Goal: Information Seeking & Learning: Check status

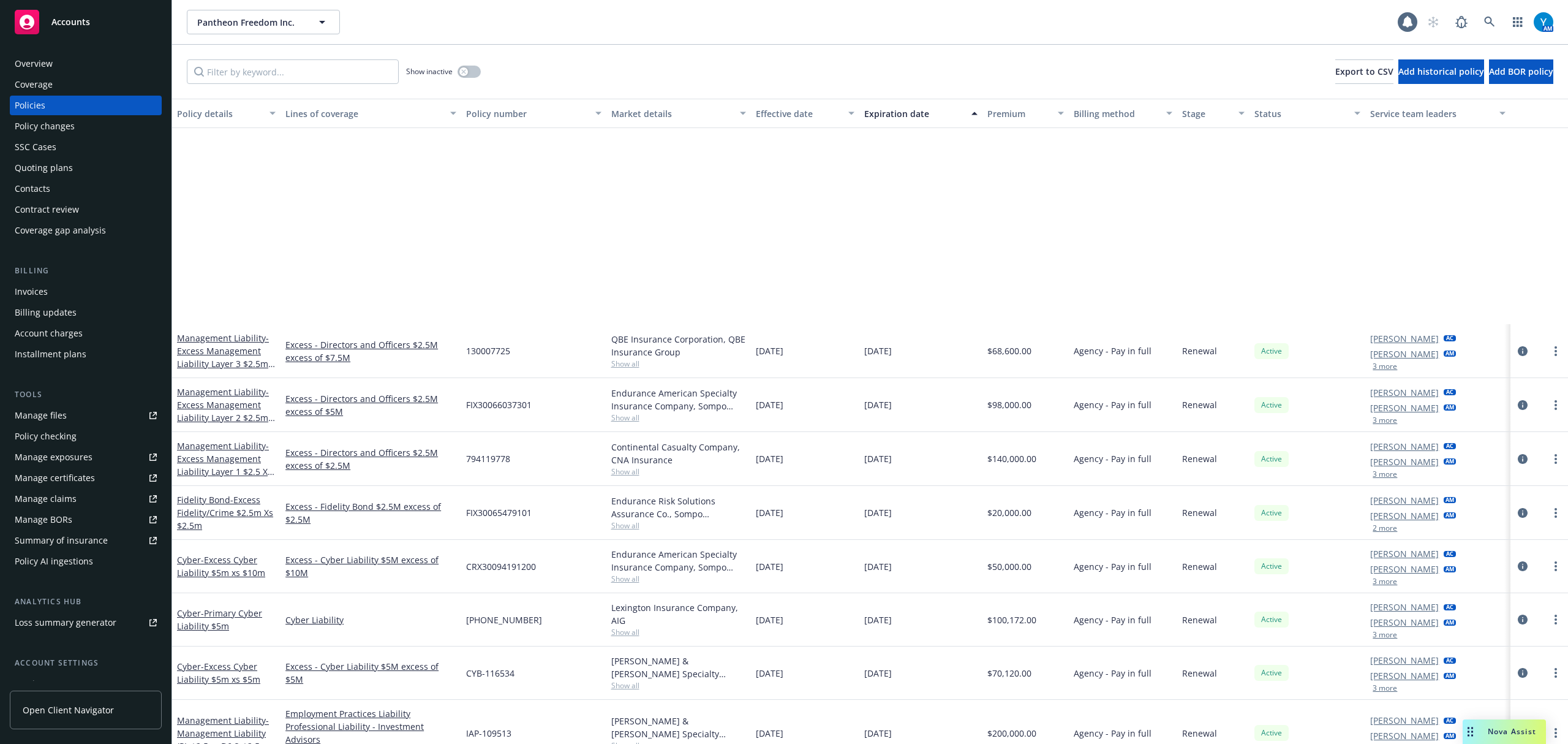
scroll to position [264, 0]
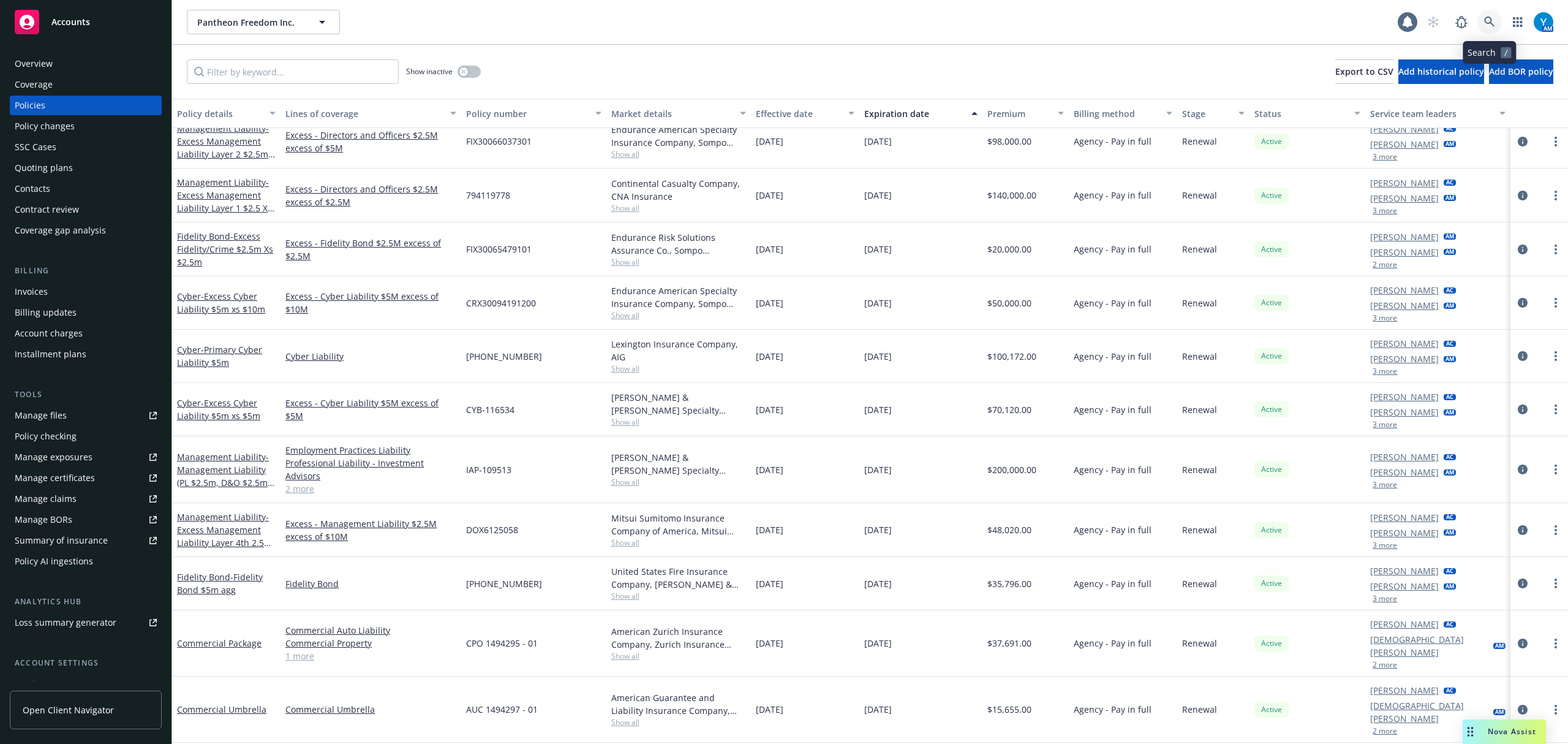
click at [1491, 18] on icon at bounding box center [1490, 23] width 11 height 11
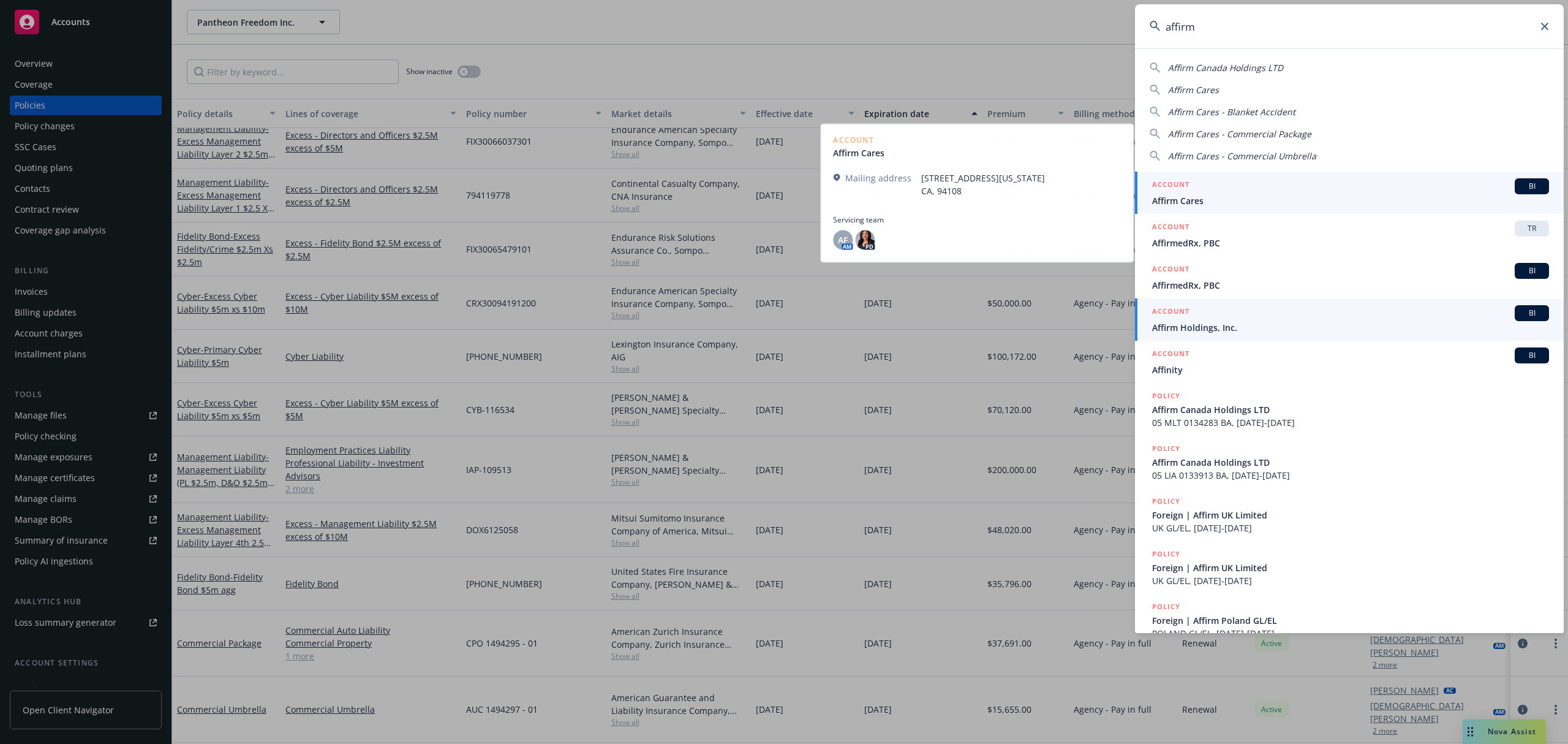
type input "affirm"
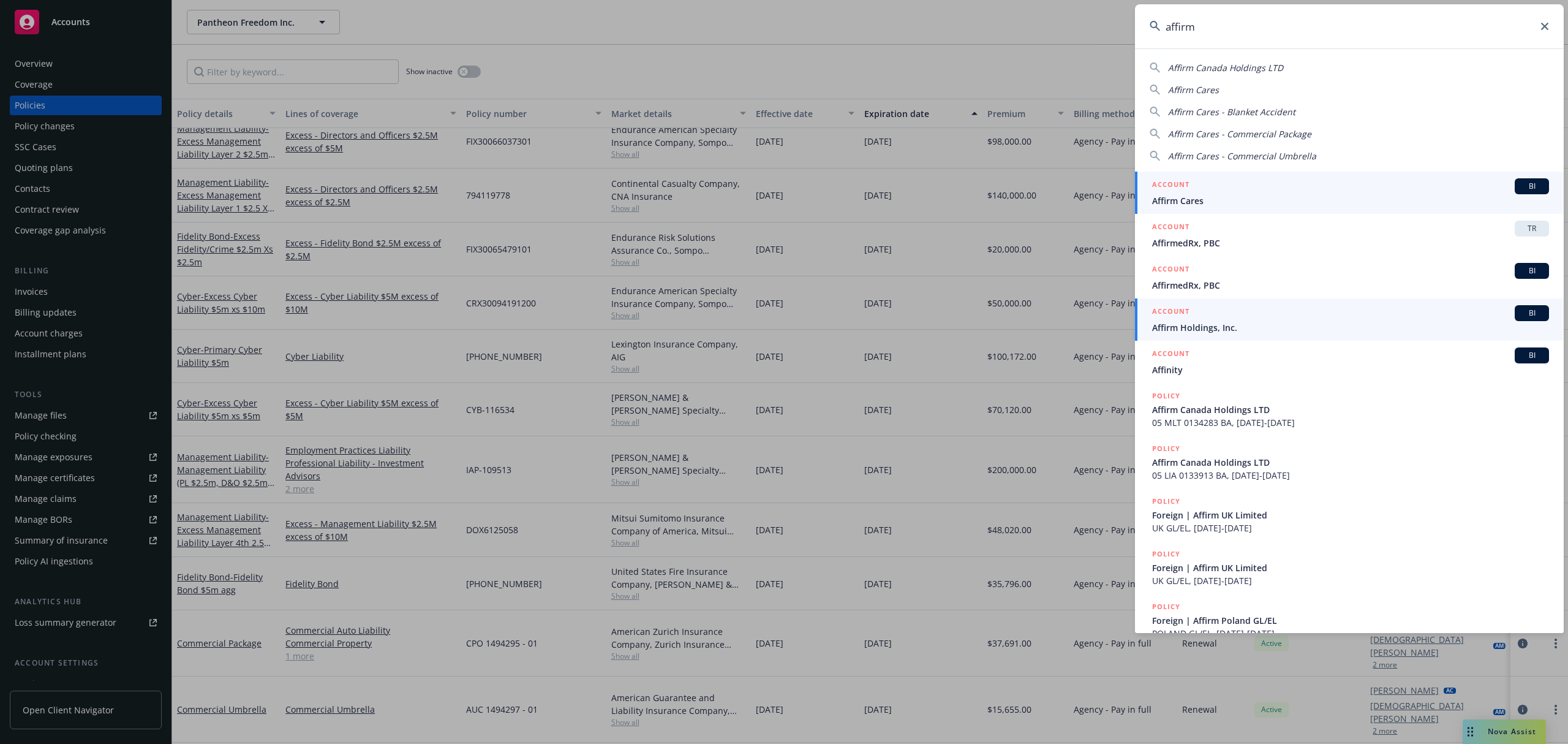
click at [1204, 326] on span "Affirm Holdings, Inc." at bounding box center [1350, 327] width 397 height 13
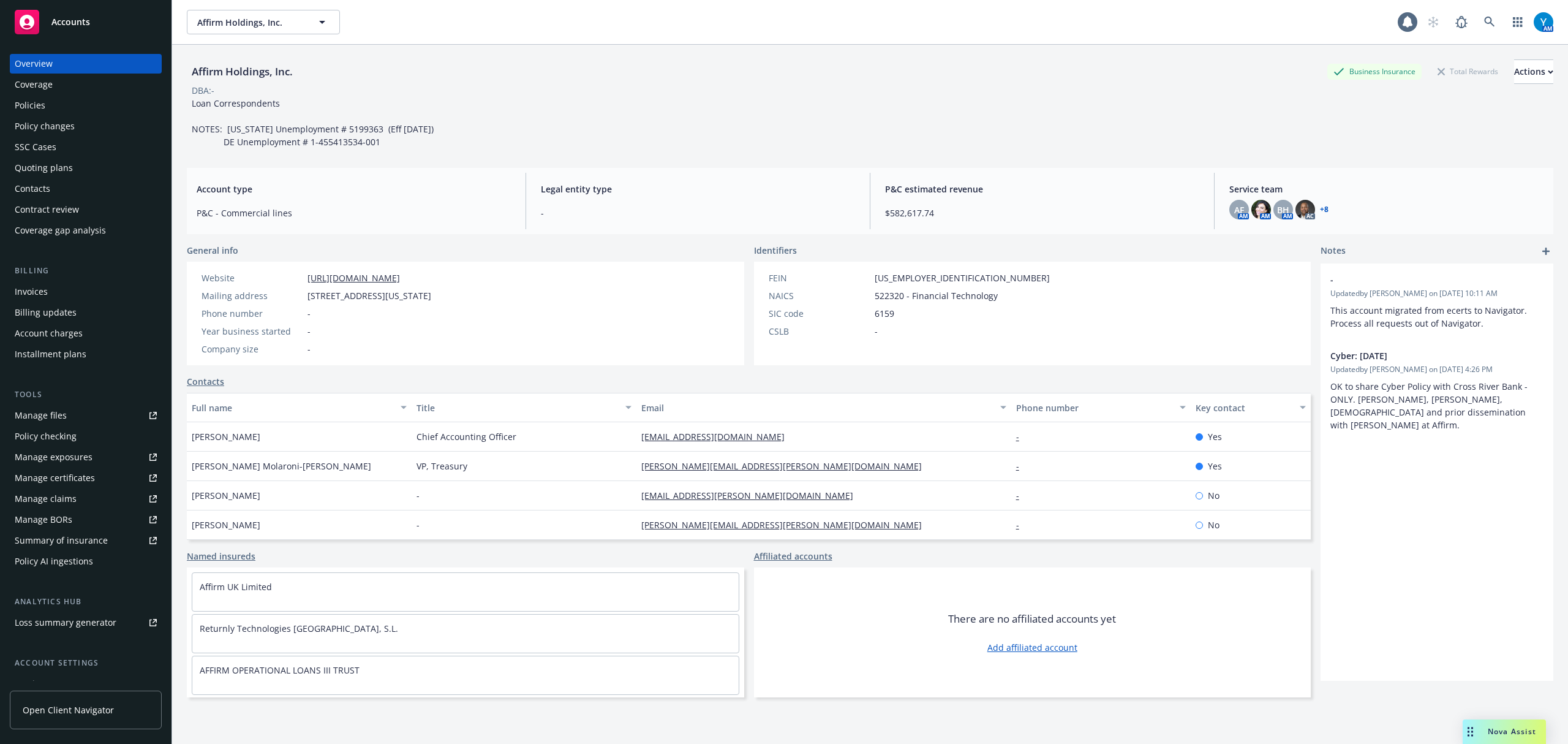
click at [52, 101] on div "Policies" at bounding box center [85, 106] width 142 height 19
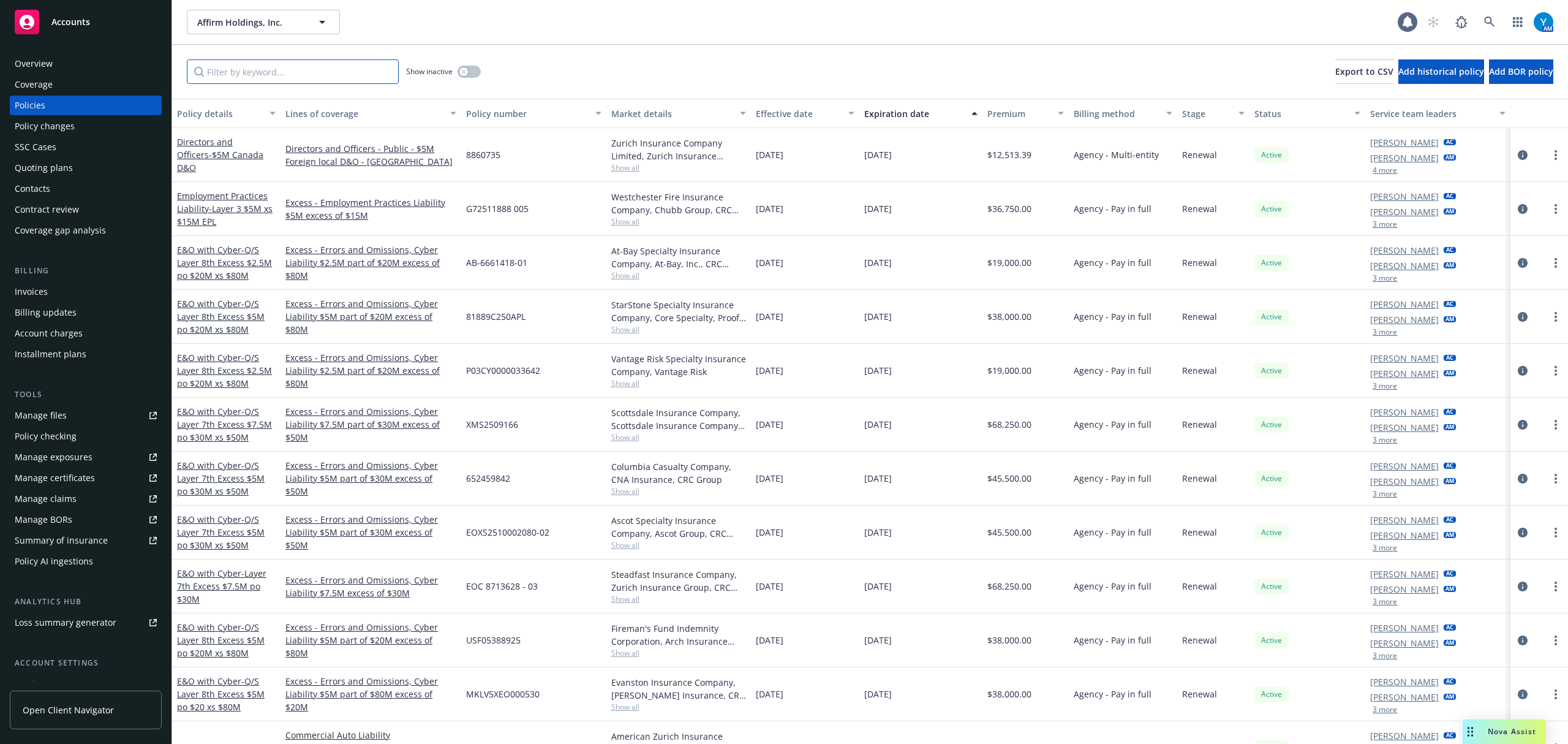
click at [292, 71] on input "Filter by keyword..." at bounding box center [292, 72] width 212 height 24
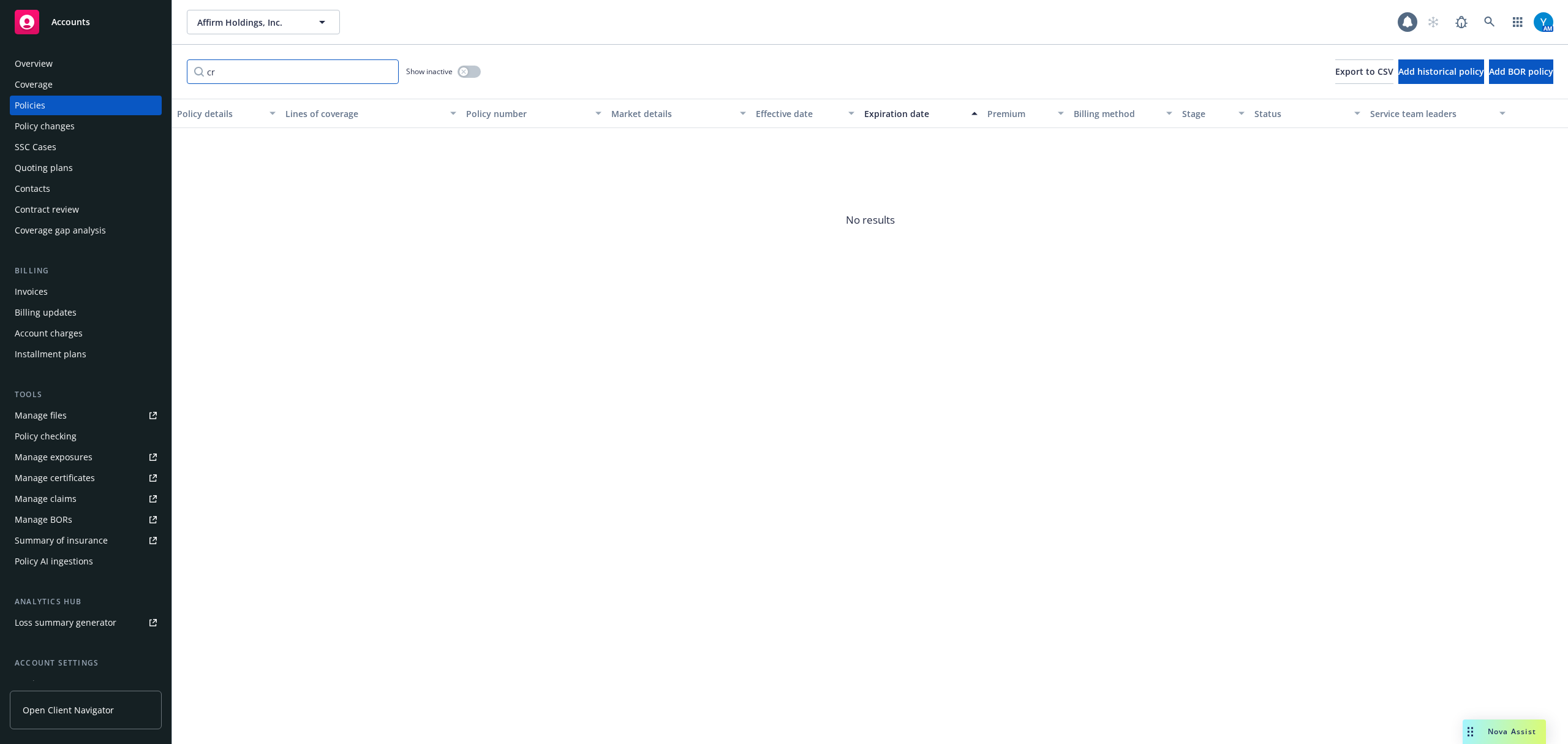
type input "c"
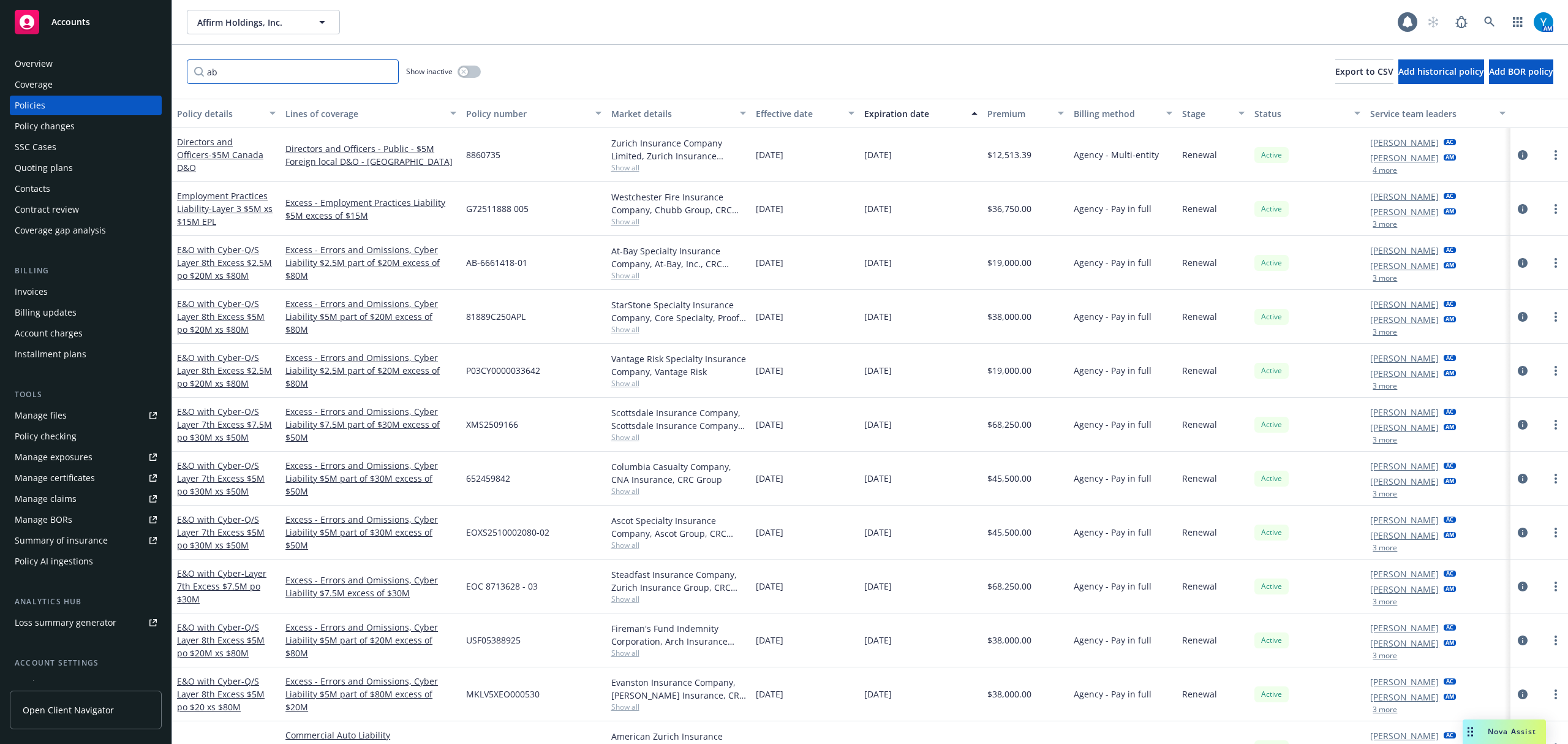
type input "a"
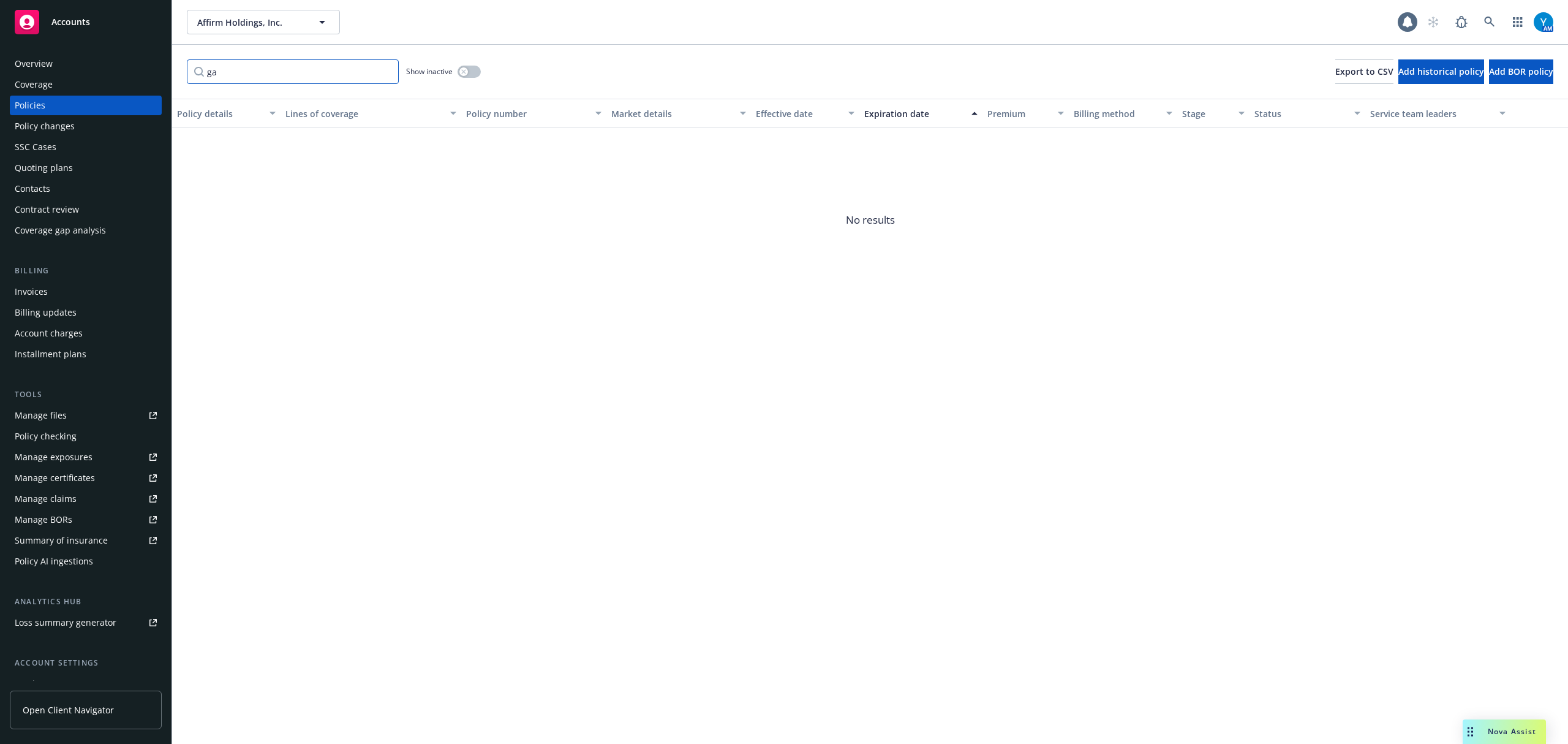
type input "g"
type input "y"
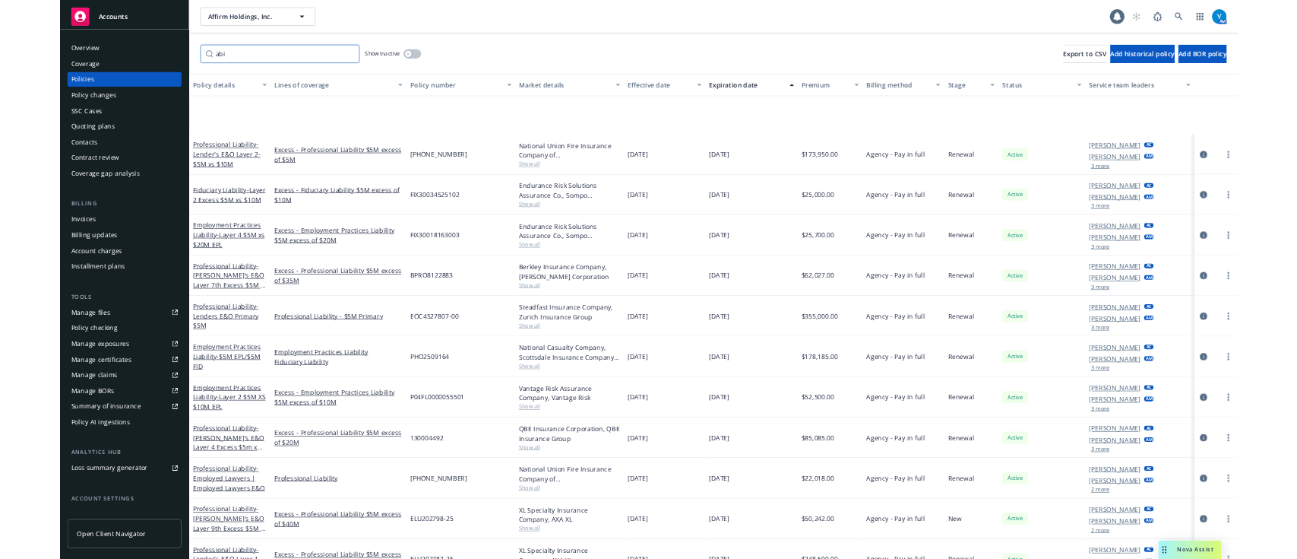
scroll to position [4364, 0]
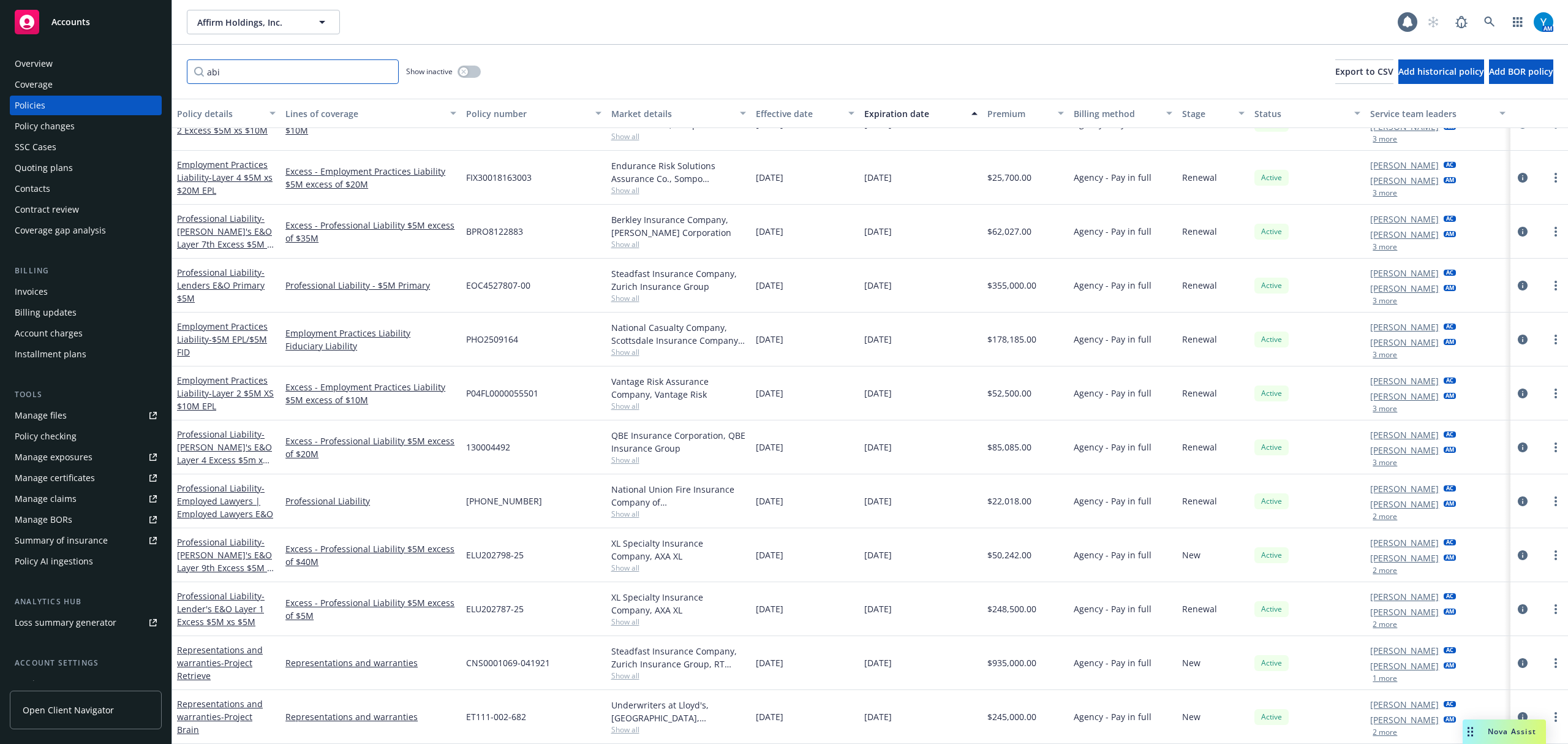
type input "abi"
drag, startPoint x: 56, startPoint y: 61, endPoint x: 74, endPoint y: 52, distance: 20.1
click at [56, 61] on div "Overview" at bounding box center [85, 64] width 142 height 19
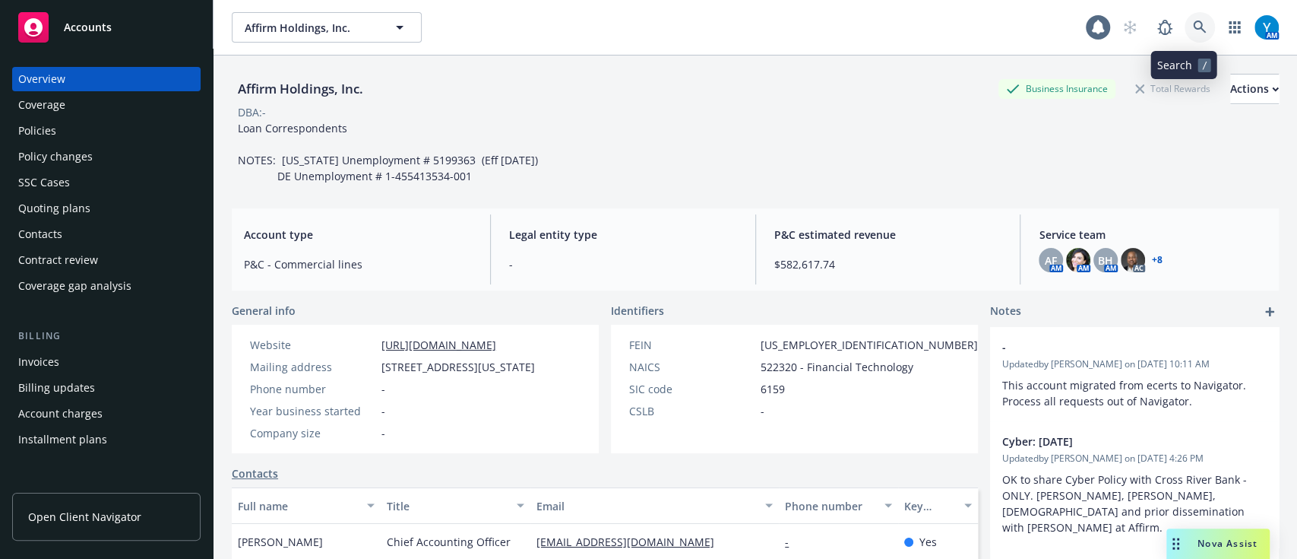
click at [1193, 22] on icon at bounding box center [1200, 28] width 14 height 14
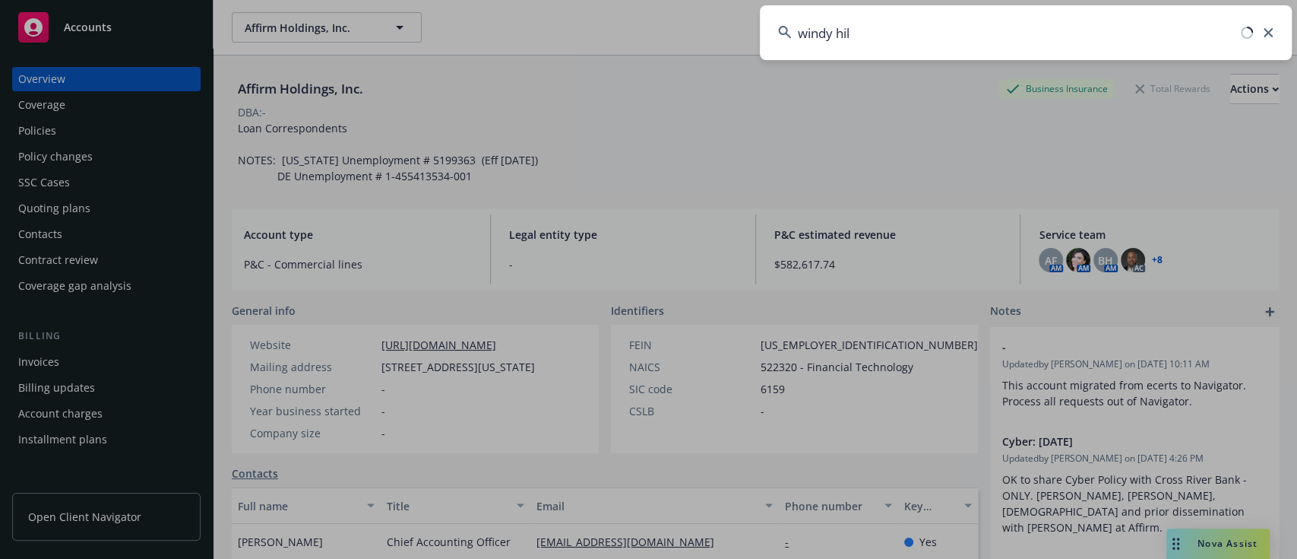
type input "windy hill"
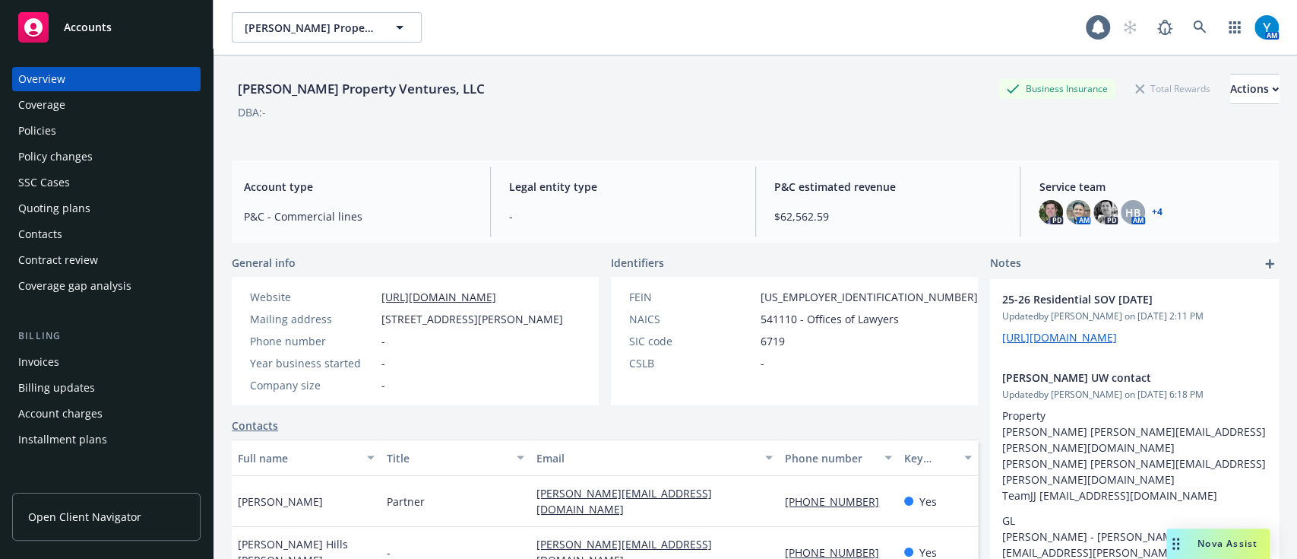
click at [100, 138] on div "Policies" at bounding box center [106, 131] width 176 height 24
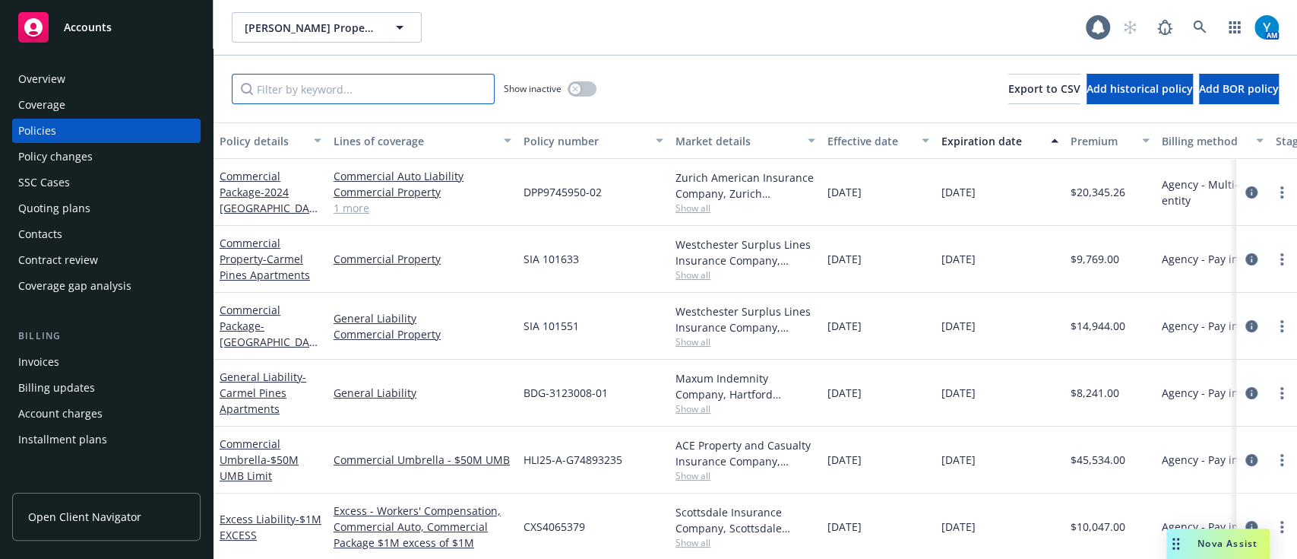
click at [378, 88] on input "Filter by keyword..." at bounding box center [363, 89] width 263 height 30
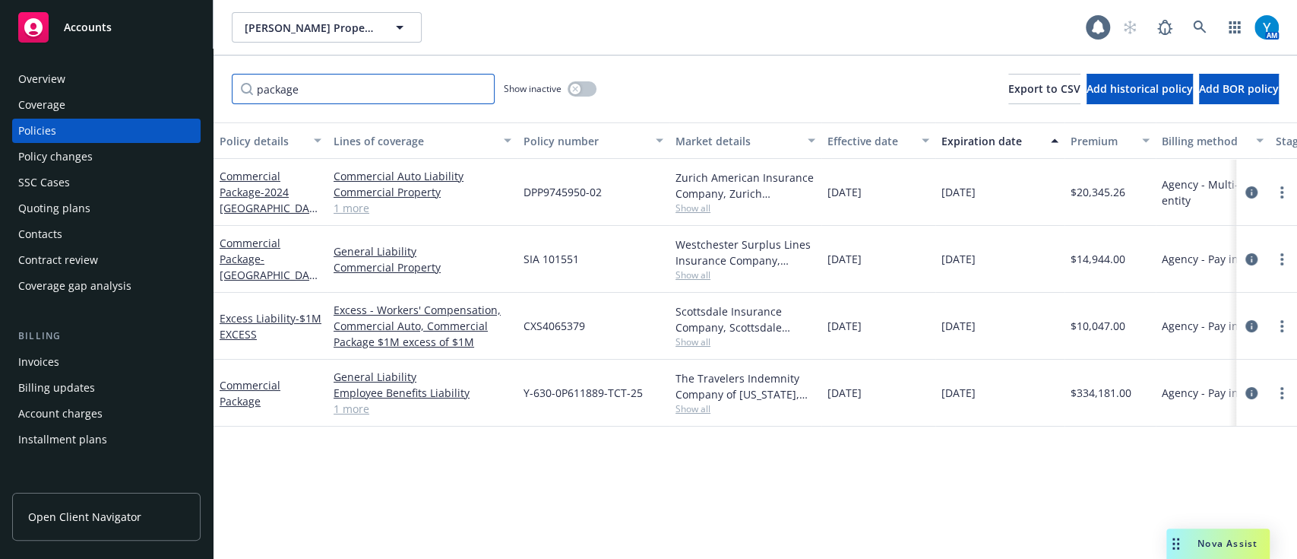
type input "package"
click at [1249, 396] on icon "circleInformation" at bounding box center [1252, 393] width 12 height 12
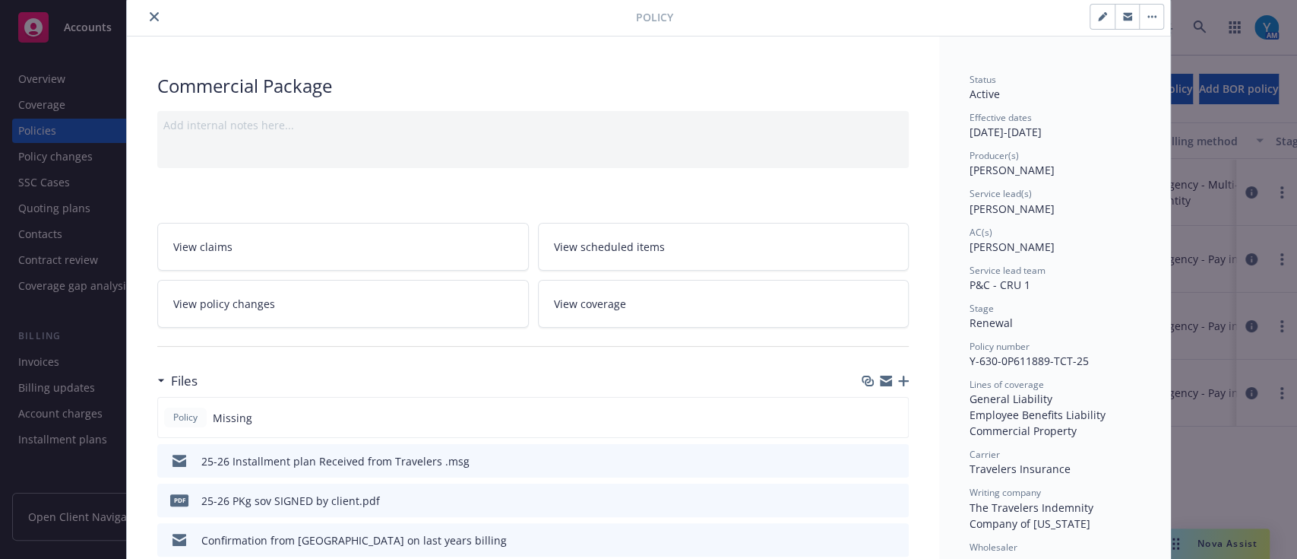
scroll to position [62, 0]
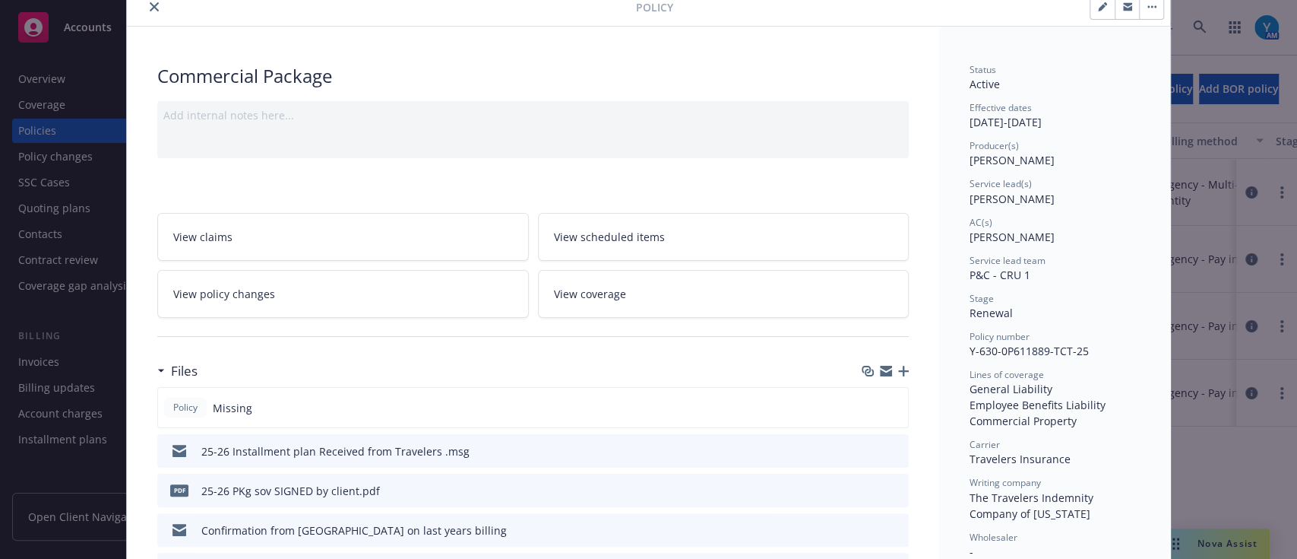
click at [590, 222] on link "View scheduled items" at bounding box center [724, 237] width 372 height 48
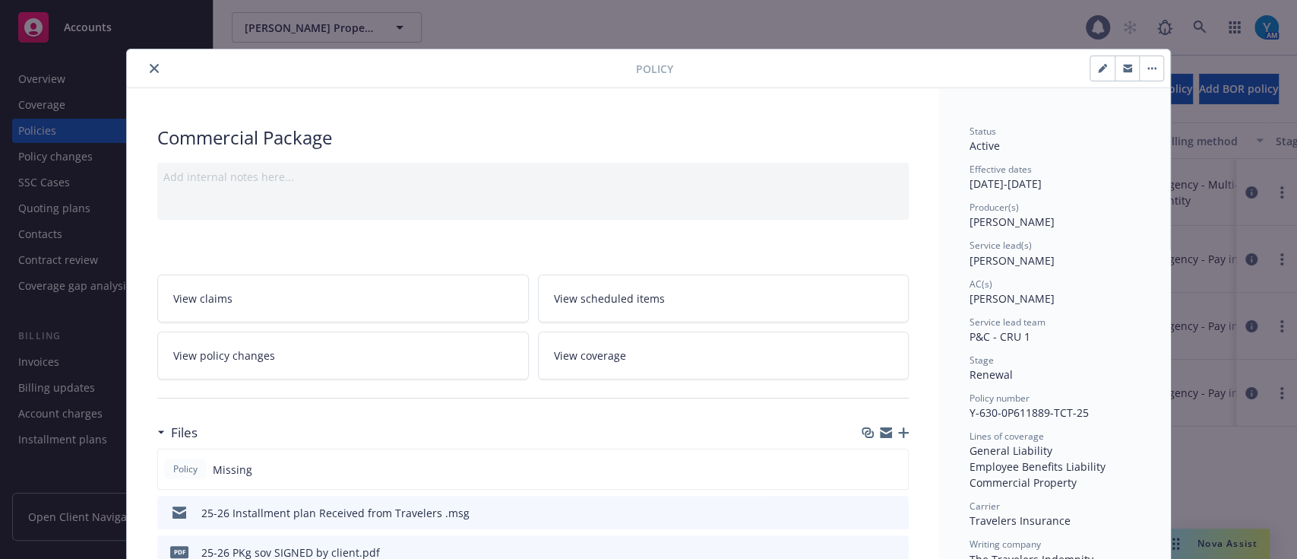
click at [150, 68] on icon "close" at bounding box center [154, 68] width 9 height 9
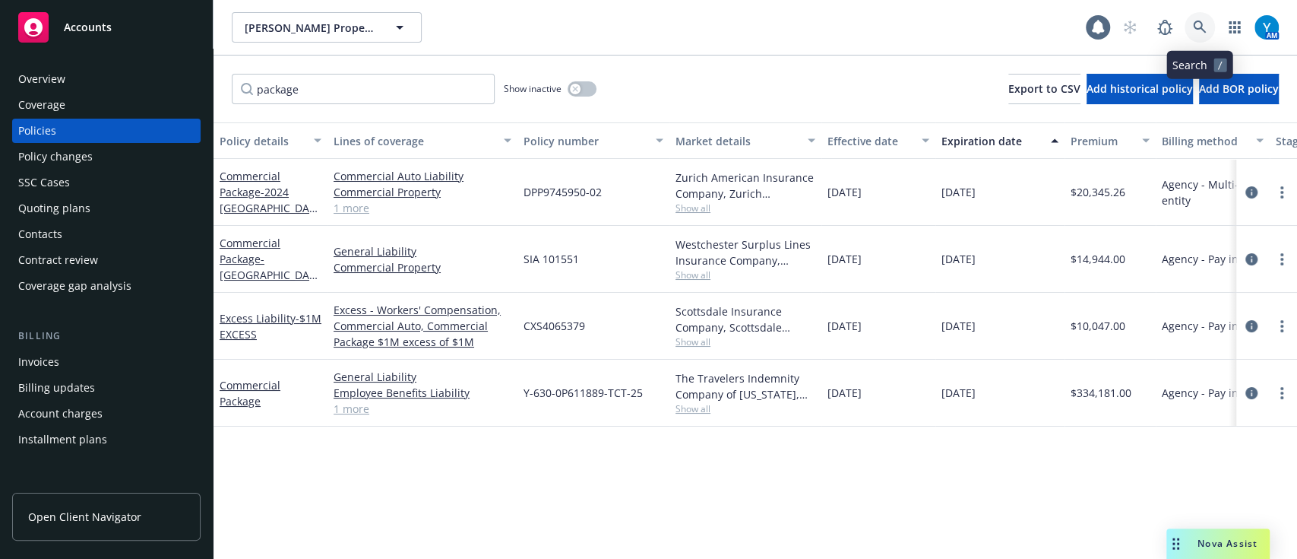
click at [1200, 23] on icon at bounding box center [1199, 27] width 13 height 13
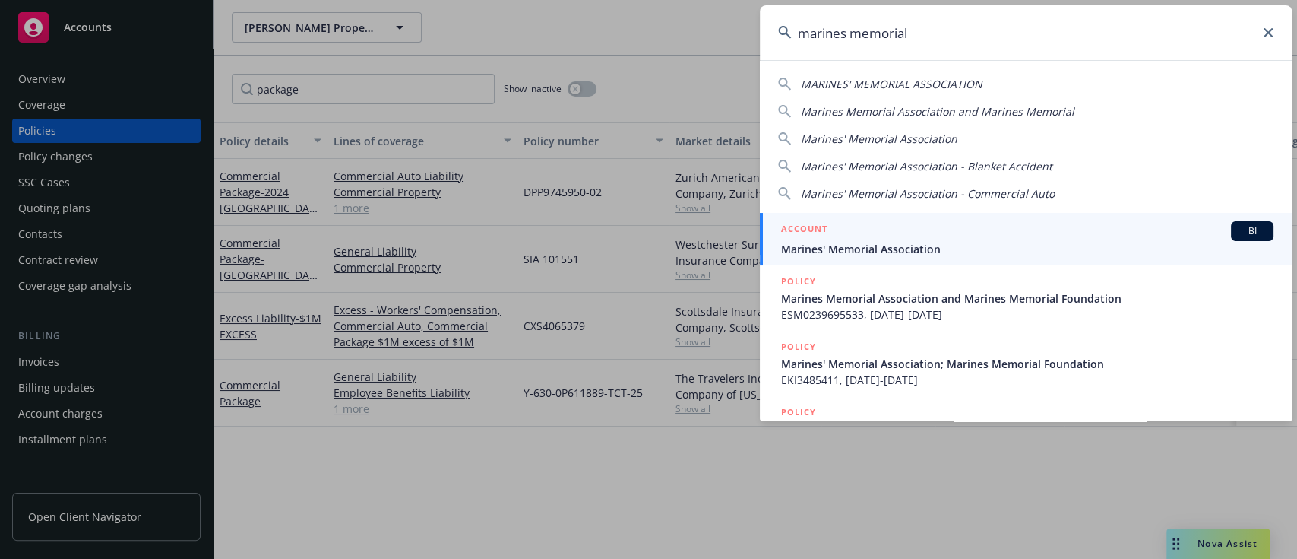
type input "marines memorial"
click at [912, 240] on div "ACCOUNT BI" at bounding box center [1027, 231] width 493 height 20
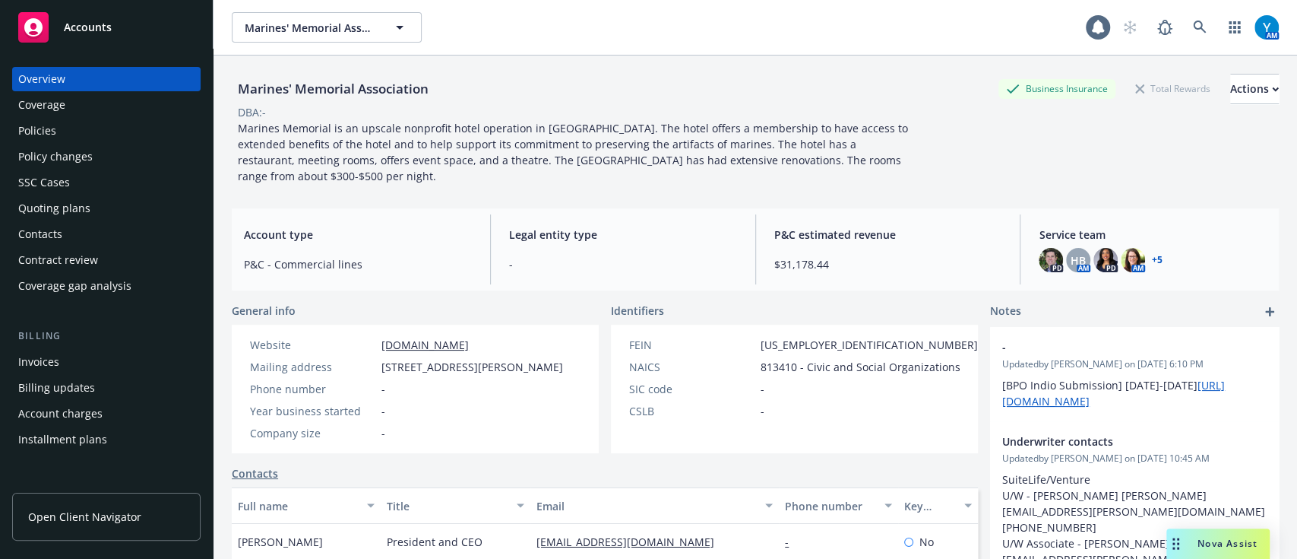
click at [39, 141] on div "Policies" at bounding box center [37, 131] width 38 height 24
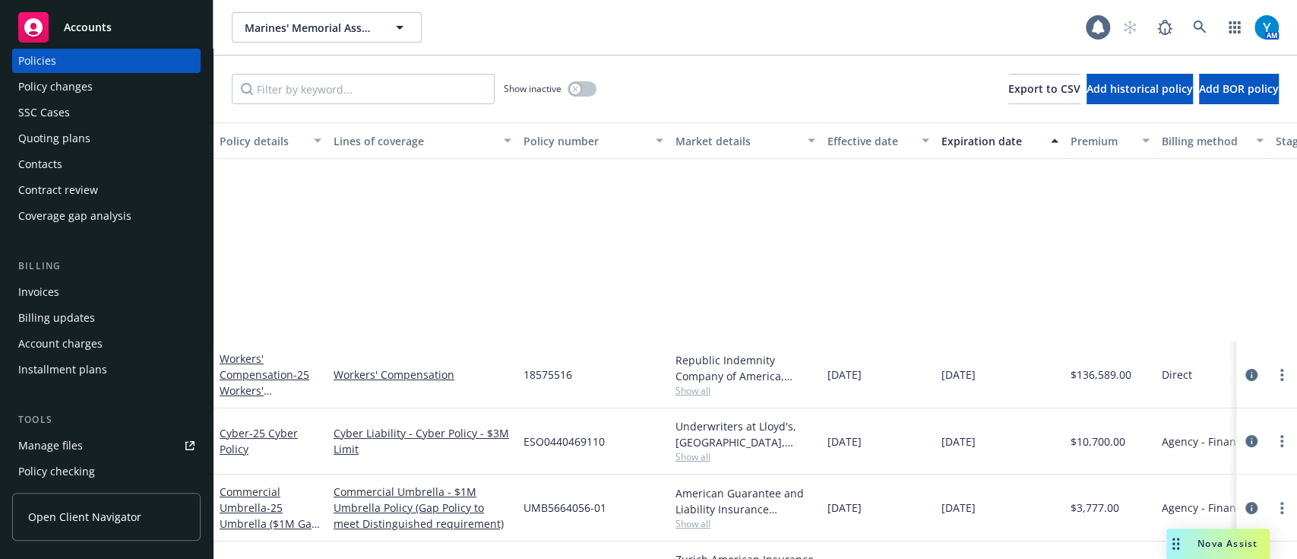
scroll to position [262, 0]
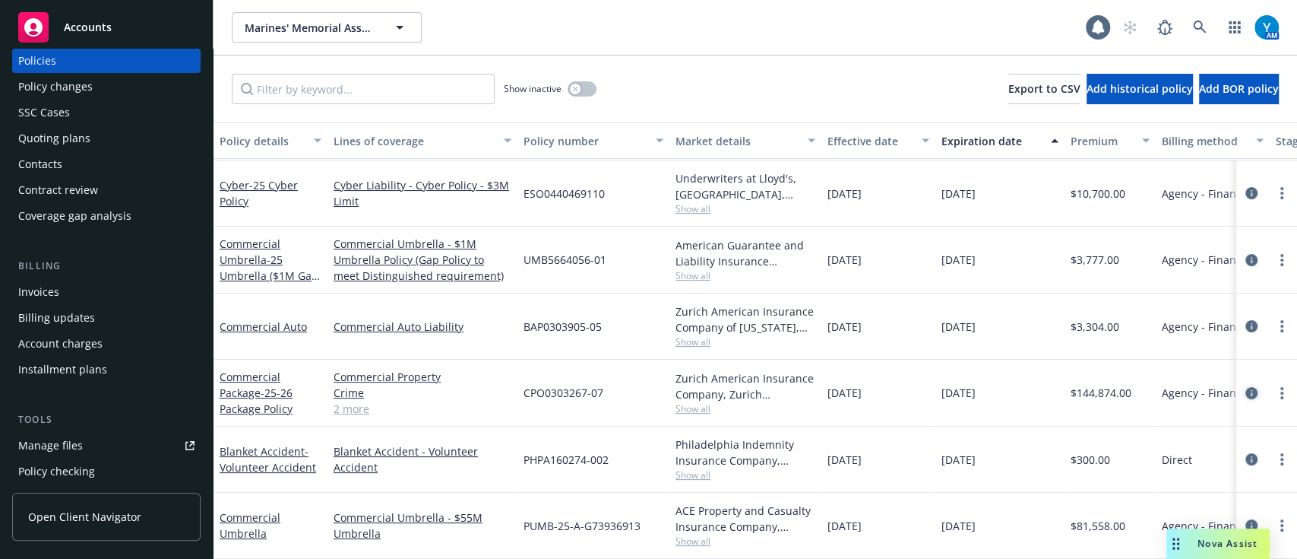
click at [1246, 387] on icon "circleInformation" at bounding box center [1252, 393] width 12 height 12
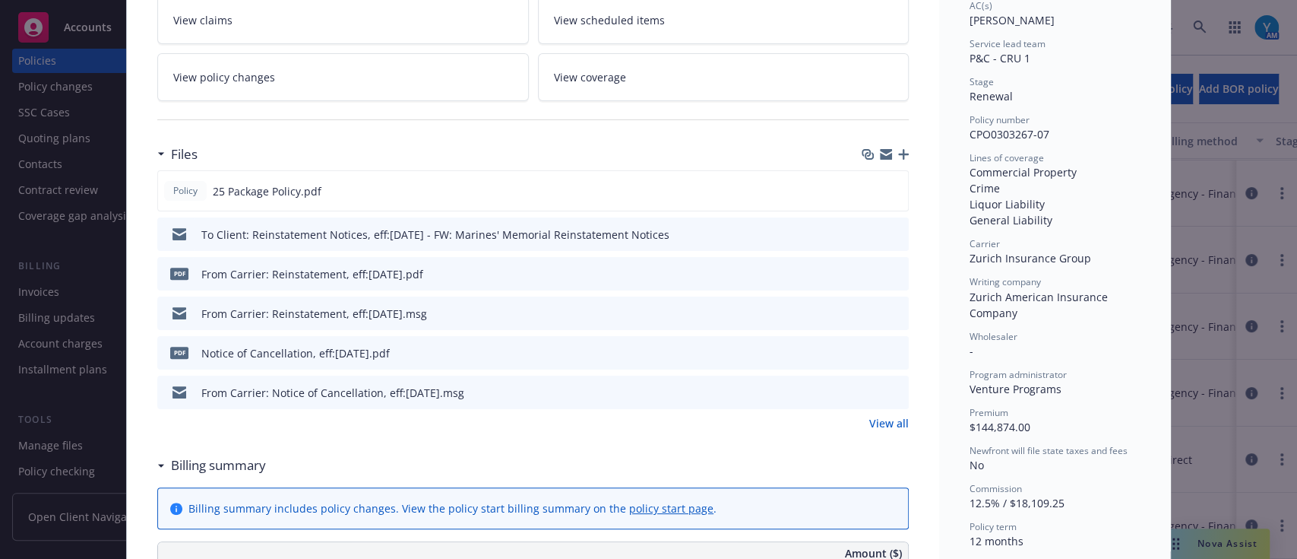
scroll to position [274, 0]
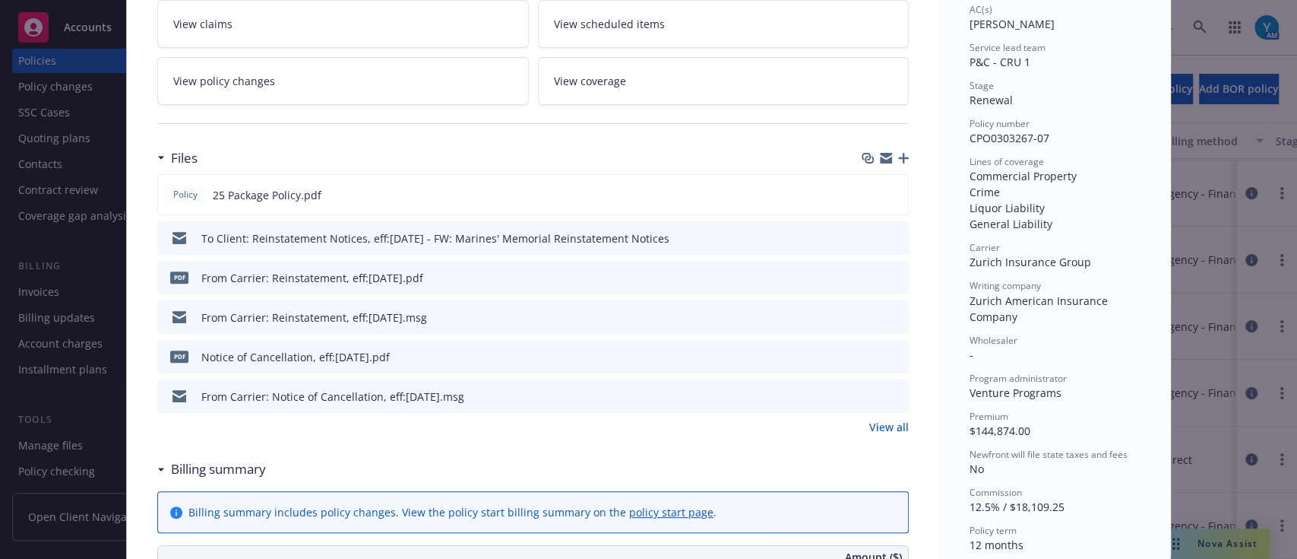
click at [893, 420] on link "View all" at bounding box center [889, 427] width 40 height 16
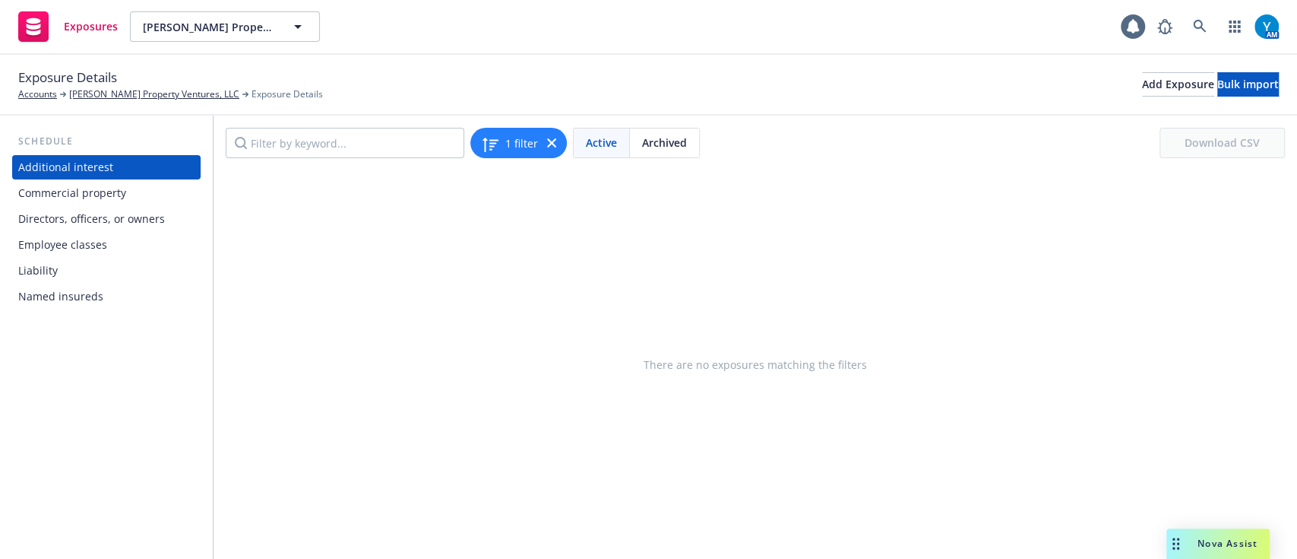
click at [70, 302] on div "Named insureds" at bounding box center [60, 296] width 85 height 24
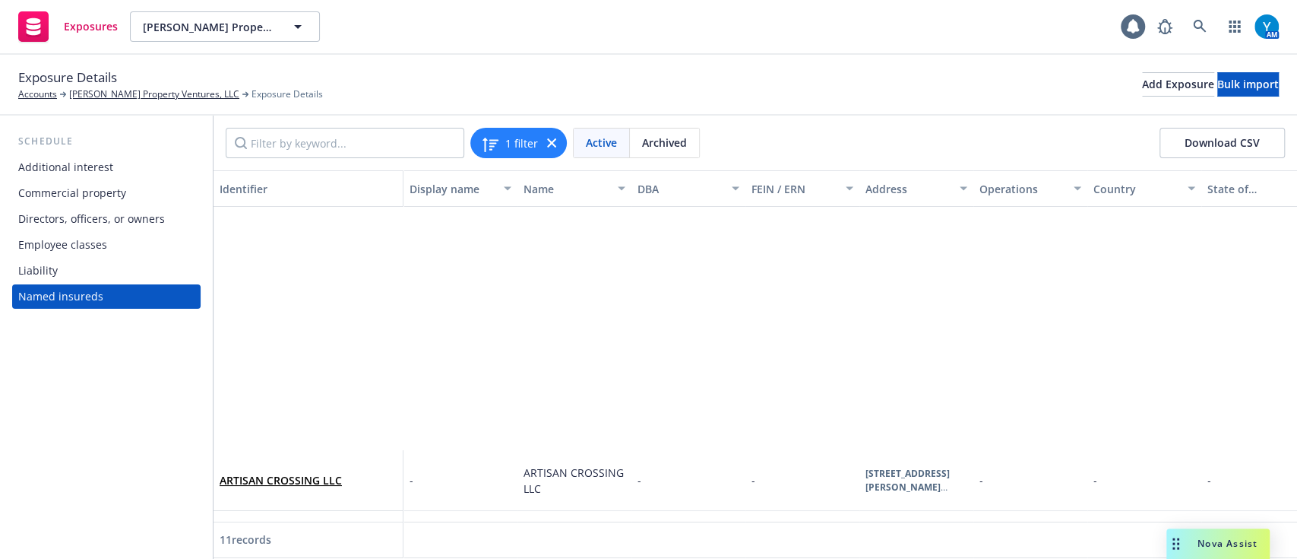
scroll to position [369, 0]
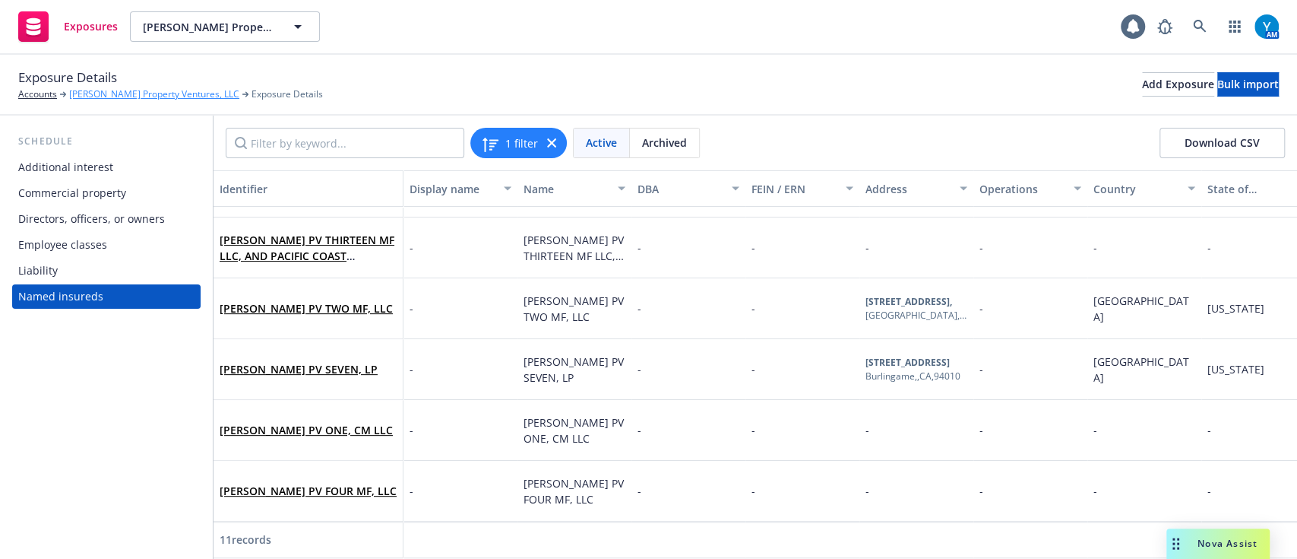
click at [131, 100] on link "Windy Hill Property Ventures, LLC" at bounding box center [154, 94] width 170 height 14
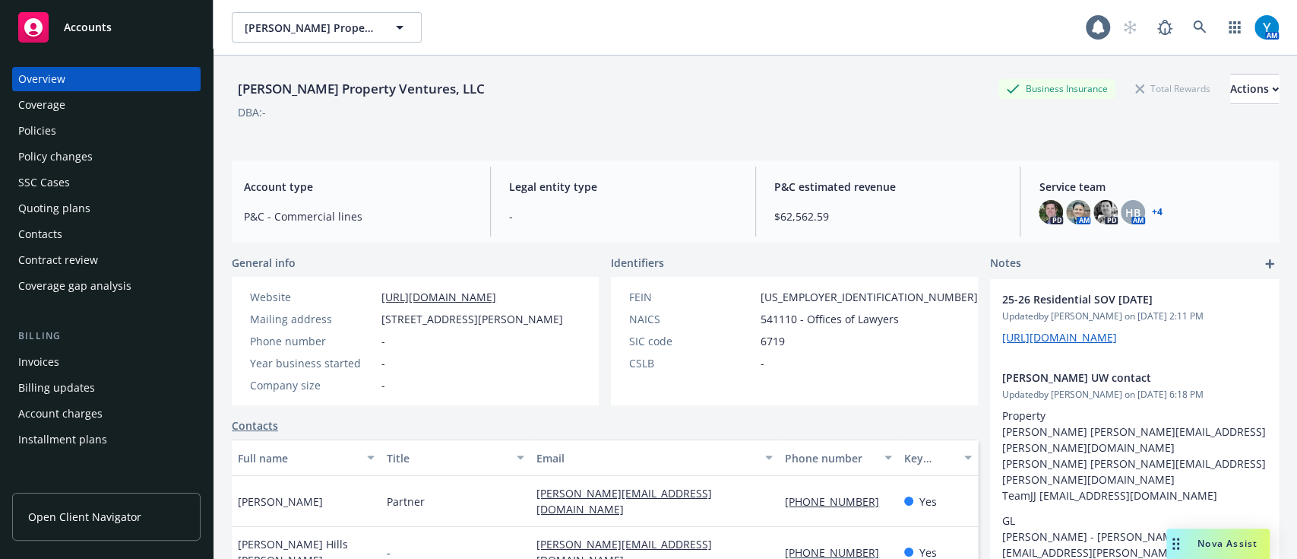
click at [100, 122] on div "Policies" at bounding box center [106, 131] width 176 height 24
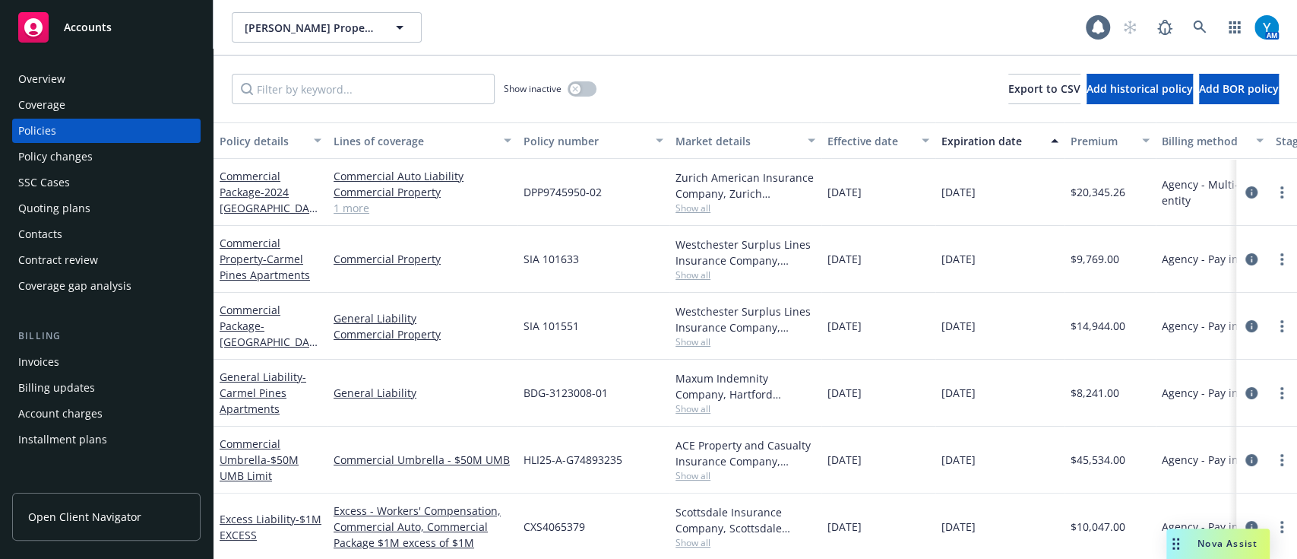
click at [370, 72] on div "Show inactive Export to CSV Add historical policy Add BOR policy" at bounding box center [756, 88] width 1084 height 67
click at [371, 100] on input "Filter by keyword..." at bounding box center [363, 89] width 263 height 30
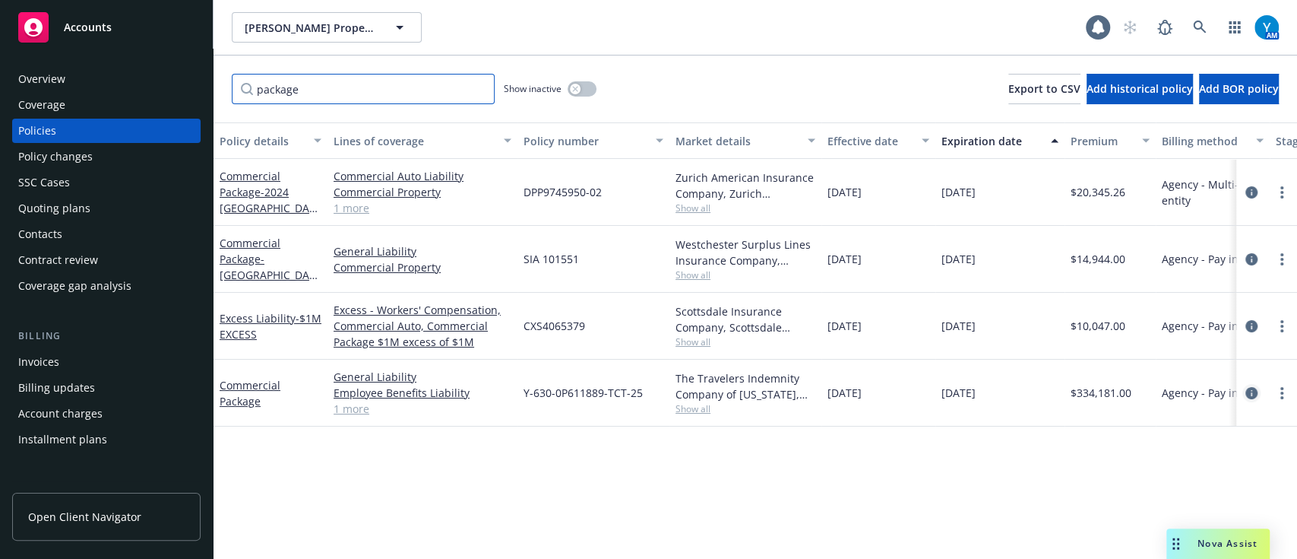
type input "package"
click at [1246, 397] on icon "circleInformation" at bounding box center [1252, 393] width 12 height 12
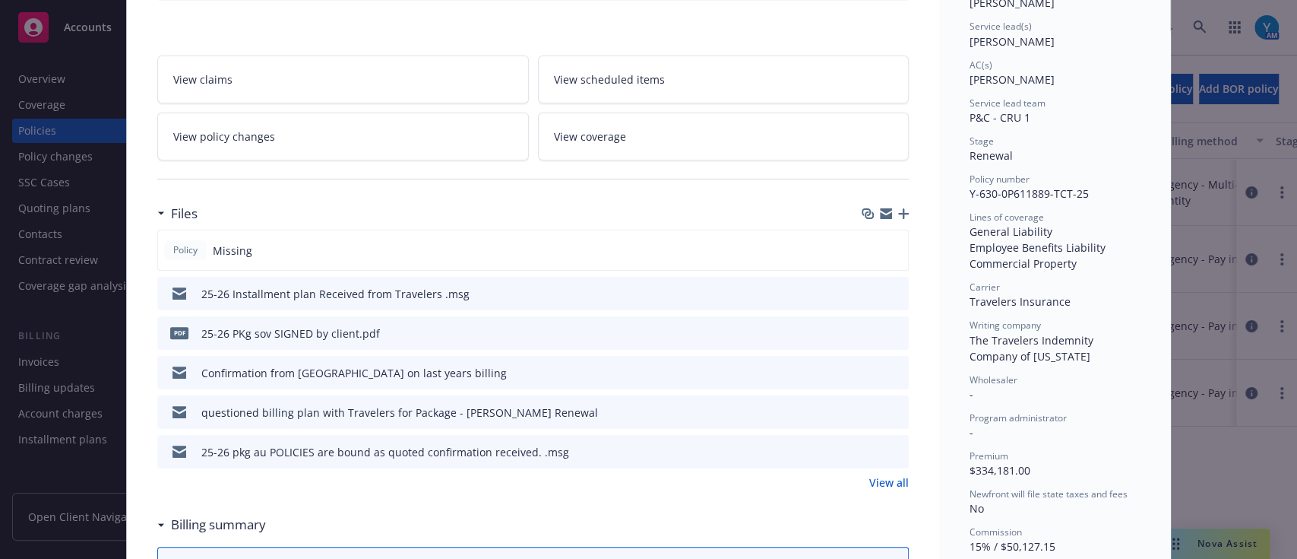
scroll to position [214, 0]
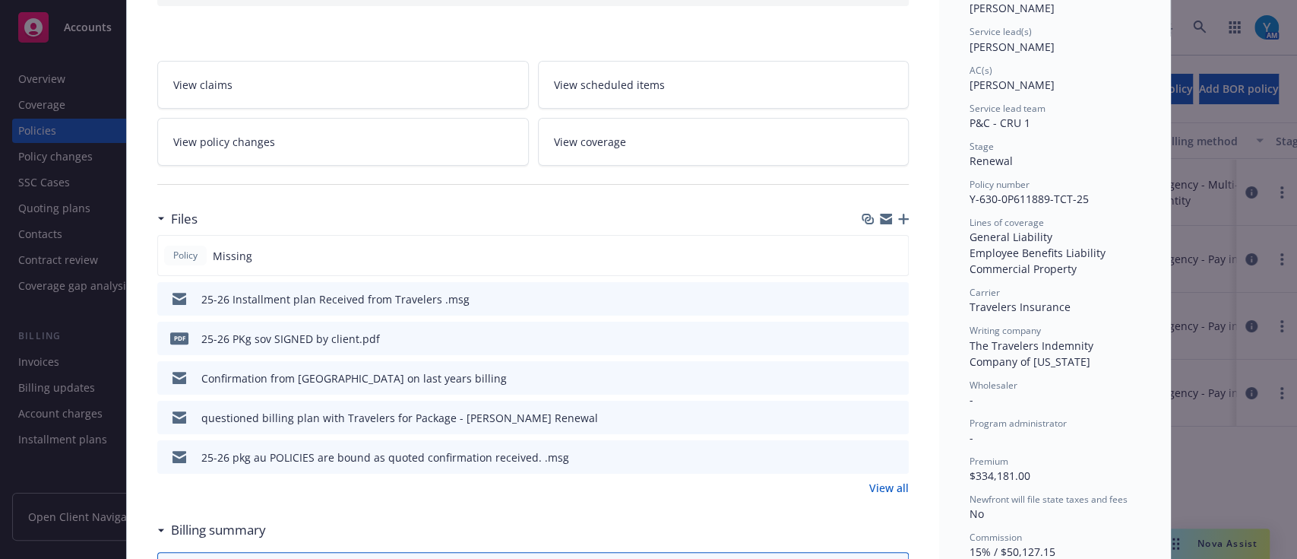
click at [894, 486] on link "View all" at bounding box center [889, 488] width 40 height 16
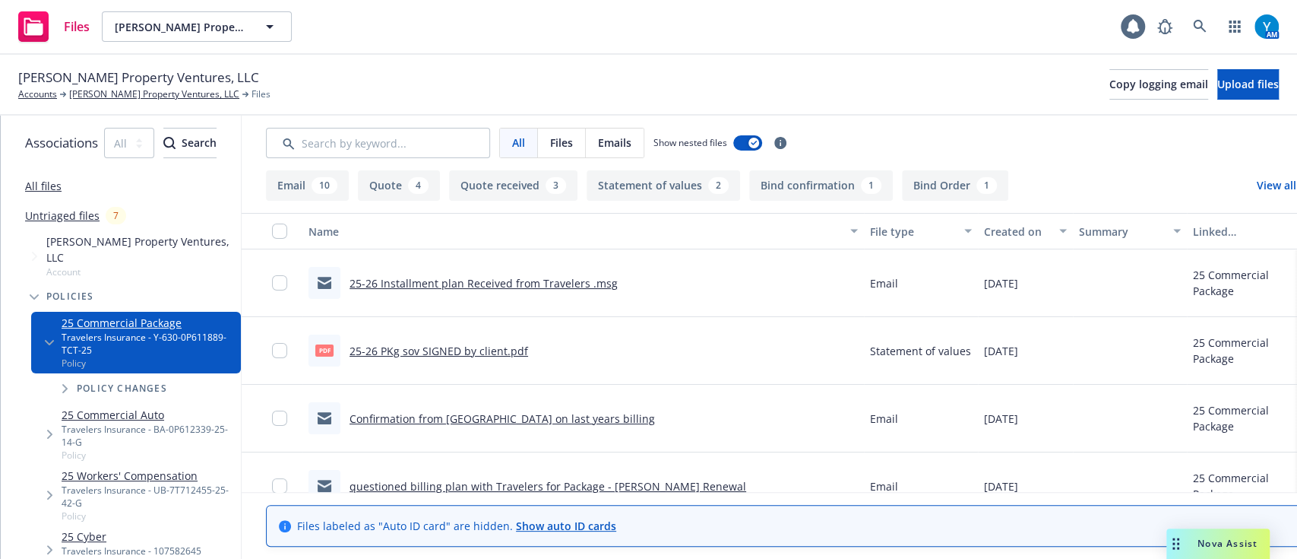
click at [528, 349] on link "25-26 PKg sov SIGNED by client.pdf" at bounding box center [439, 351] width 179 height 14
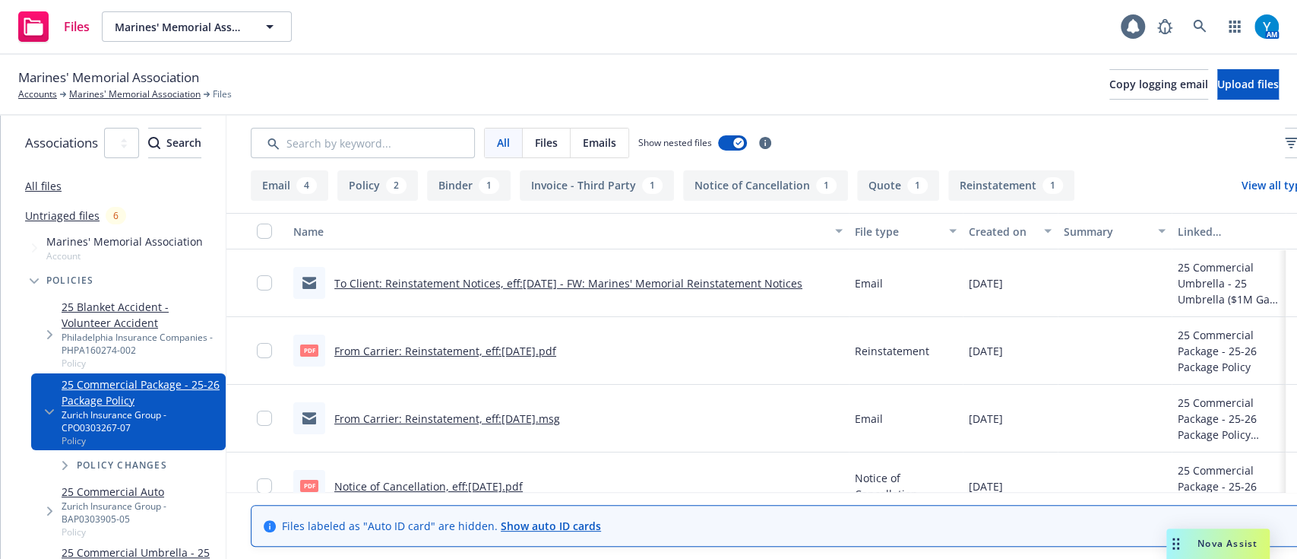
click at [1007, 152] on div "All Files Emails Show nested files Filters" at bounding box center [794, 143] width 1087 height 30
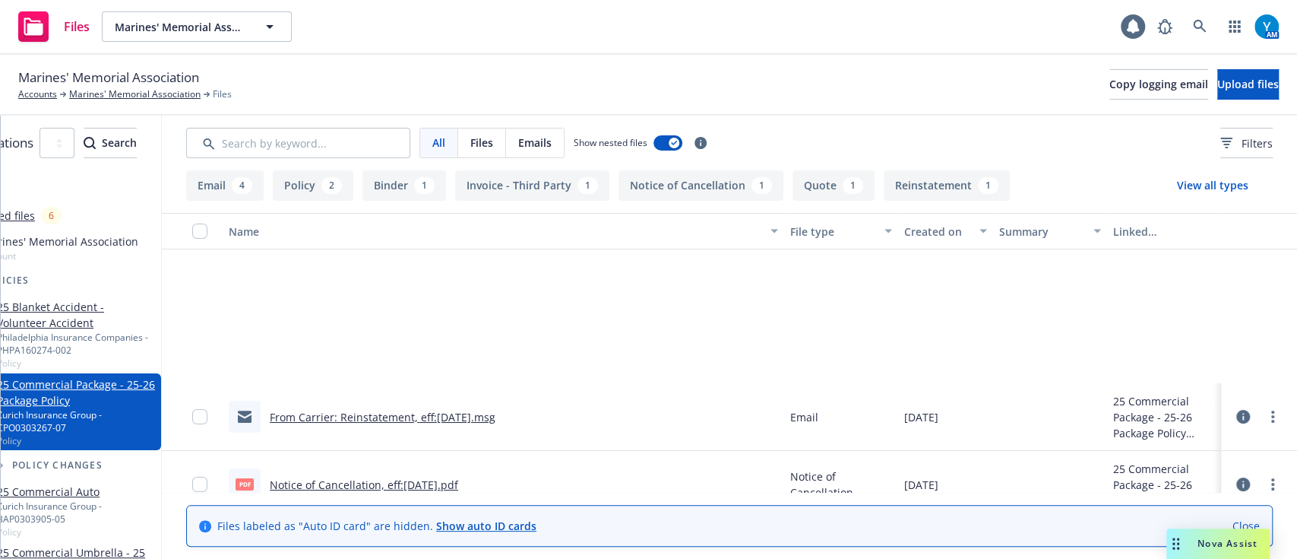
scroll to position [496, 0]
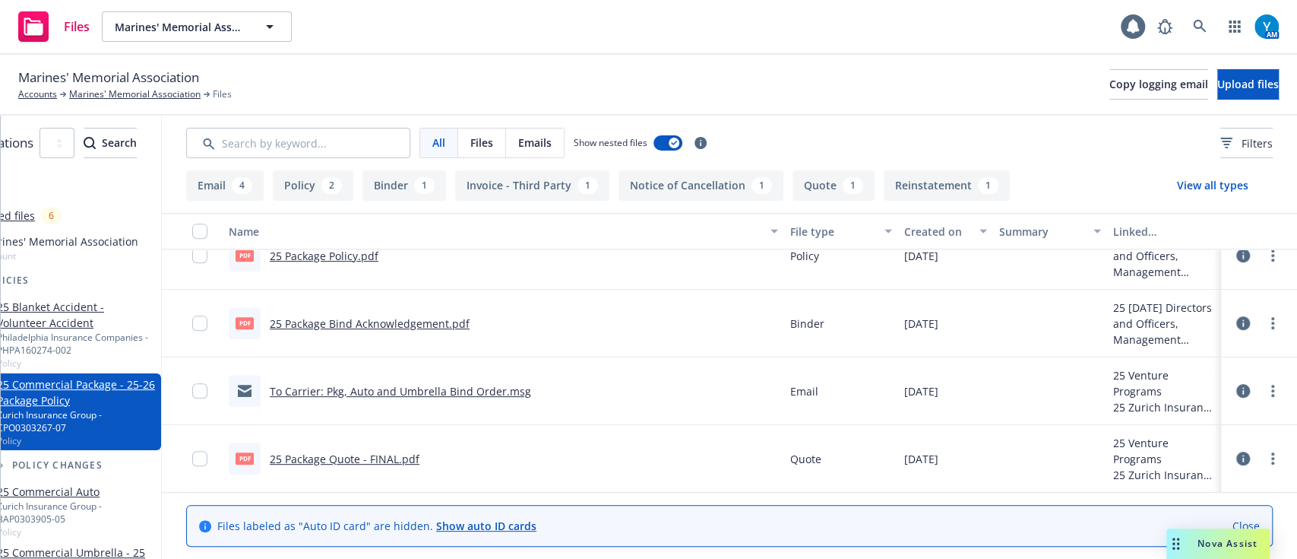
click at [423, 385] on link "To Carrier: Pkg, Auto and Umbrella Bind Order.msg" at bounding box center [400, 391] width 261 height 14
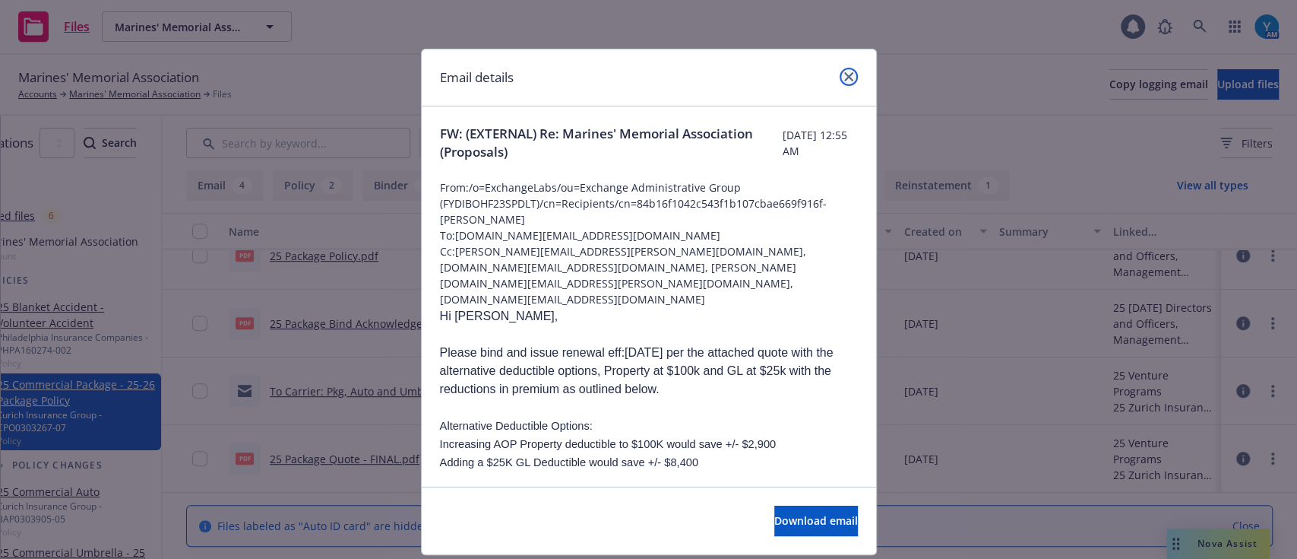
click at [840, 70] on link "close" at bounding box center [849, 77] width 18 height 18
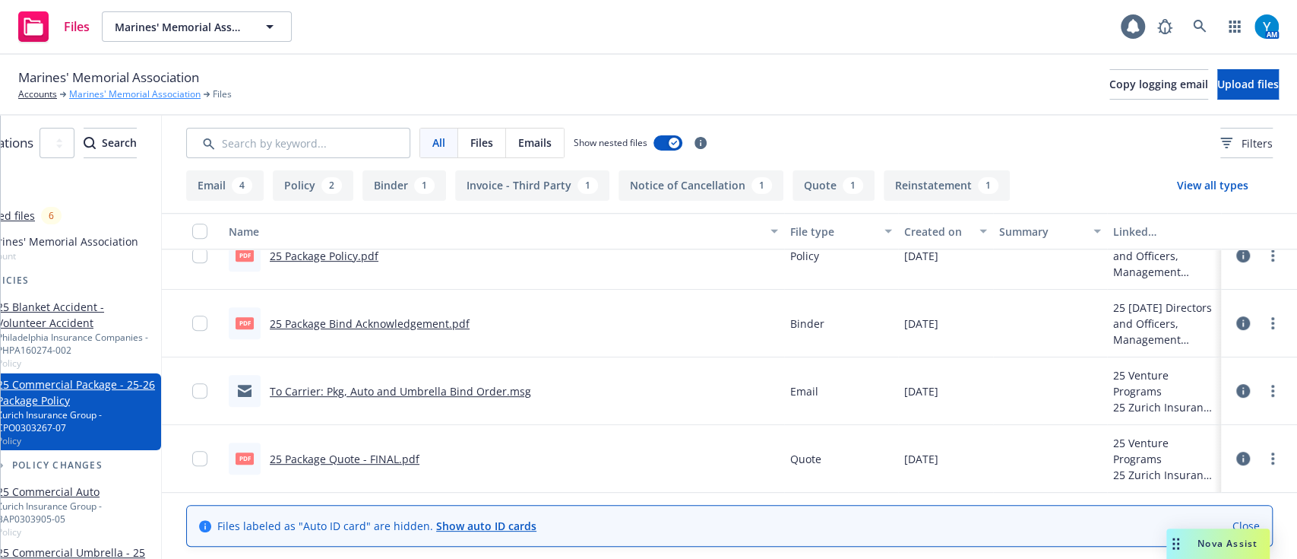
click at [155, 97] on link "Marines' Memorial Association" at bounding box center [134, 94] width 131 height 14
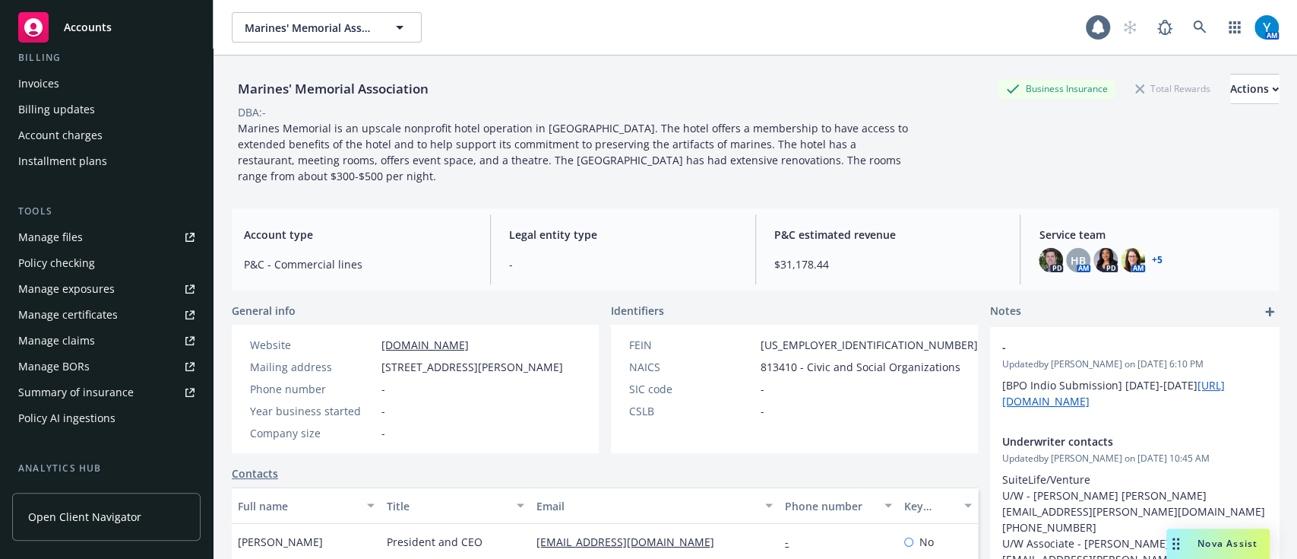
scroll to position [282, 0]
click at [51, 264] on div "Policy checking" at bounding box center [56, 259] width 77 height 24
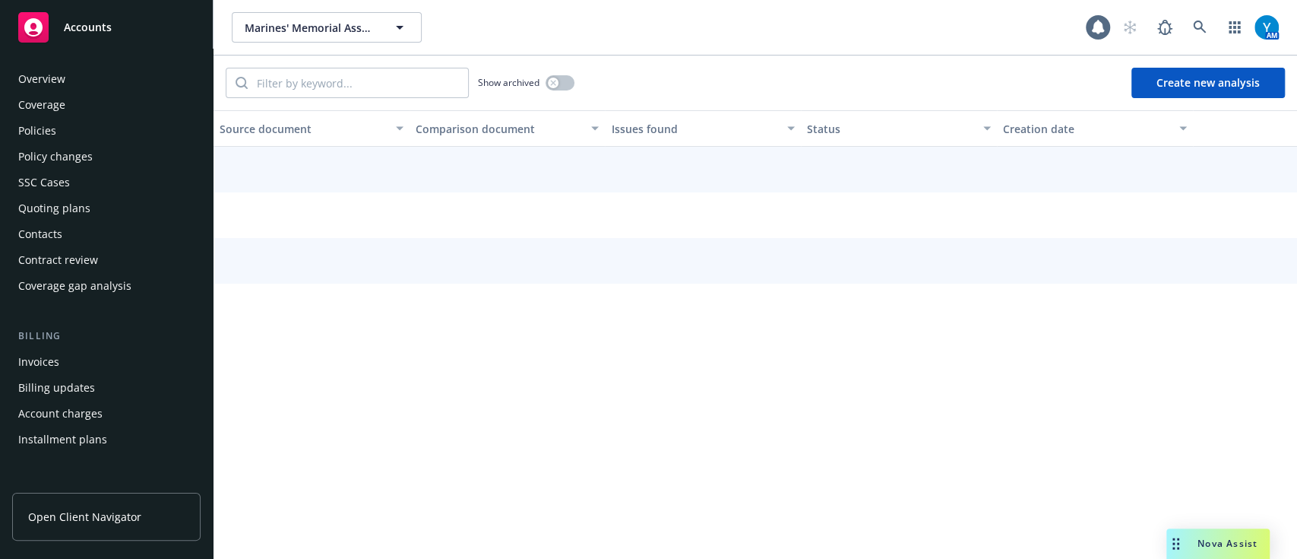
scroll to position [237, 0]
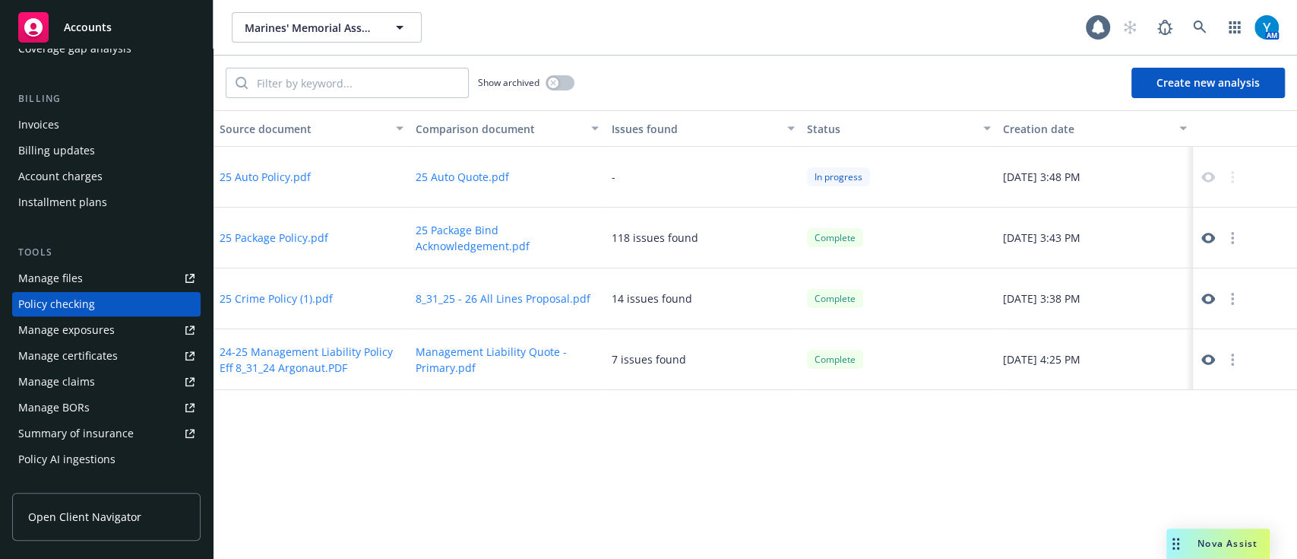
click at [793, 475] on div "Source document Comparison document Issues found Status Creation date 25 Auto P…" at bounding box center [756, 334] width 1084 height 448
click at [1203, 296] on icon at bounding box center [1209, 298] width 14 height 11
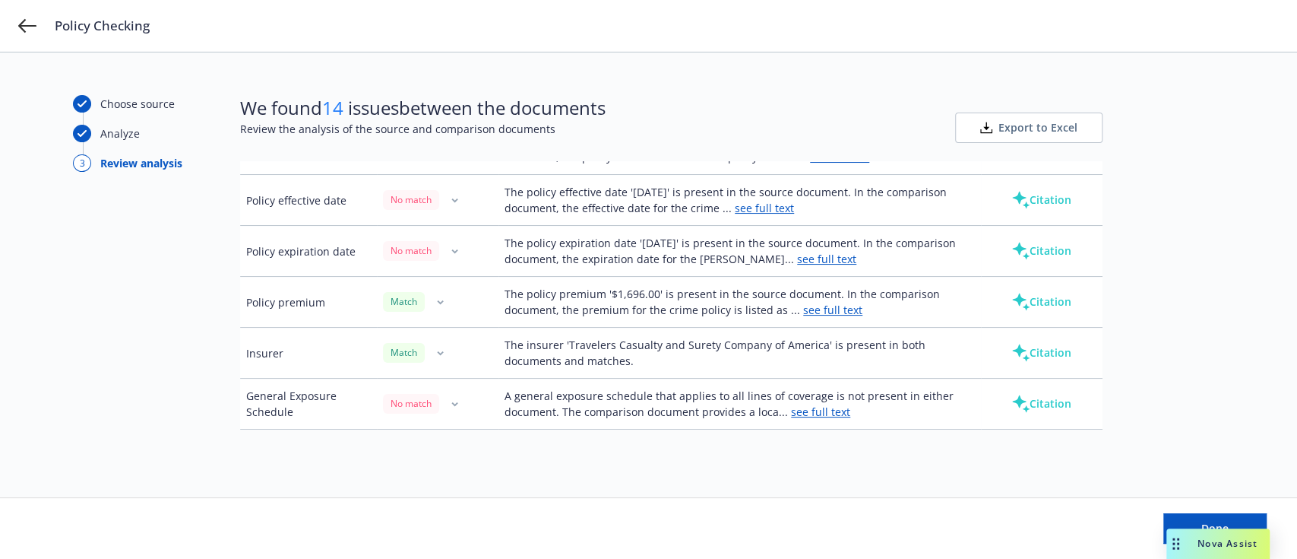
scroll to position [249, 0]
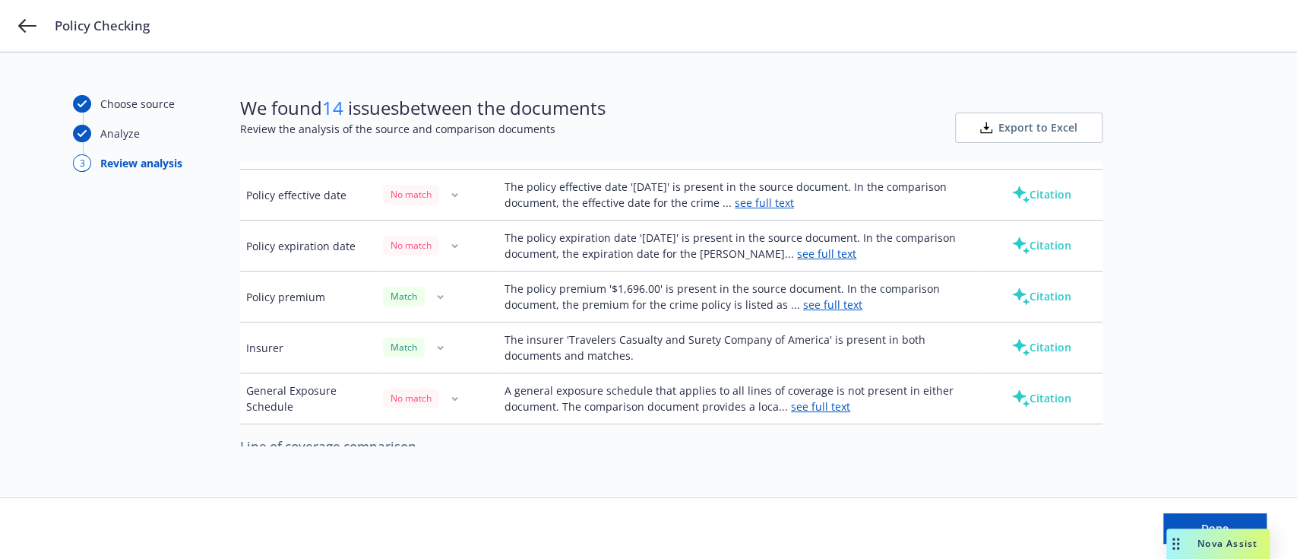
click at [794, 198] on link "see full text" at bounding box center [764, 202] width 59 height 14
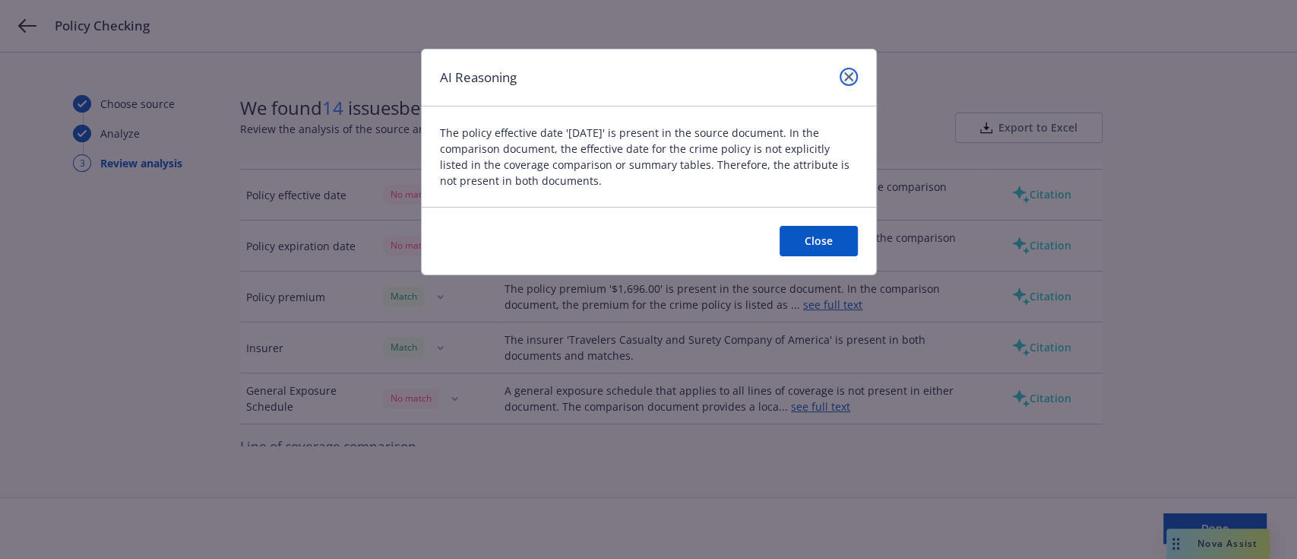
click at [847, 81] on link "close" at bounding box center [849, 77] width 18 height 18
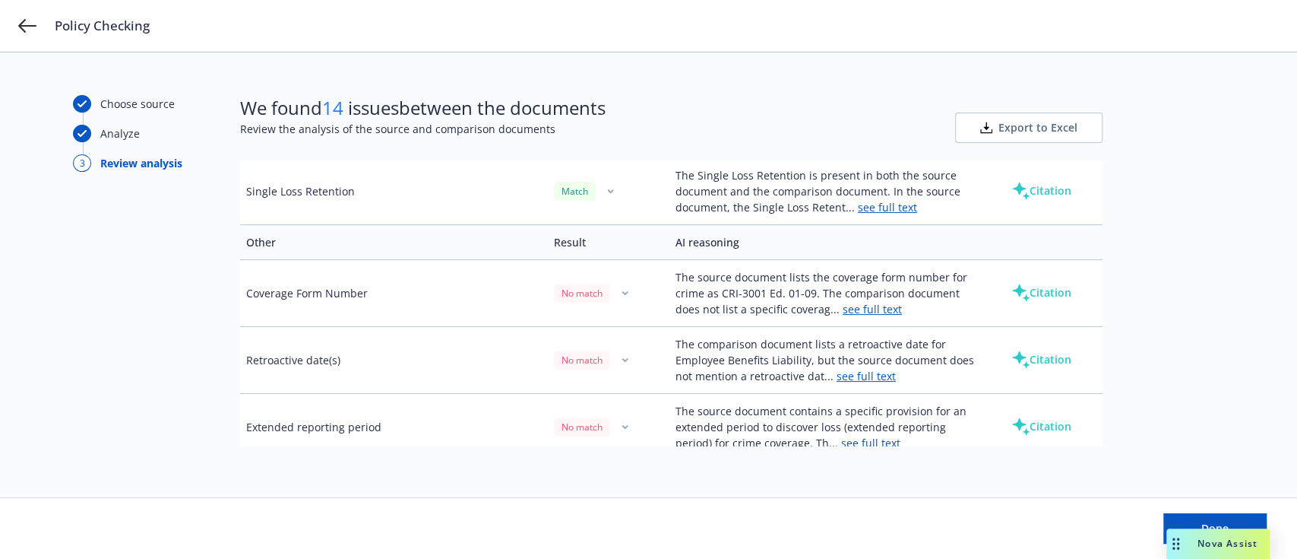
scroll to position [1531, 0]
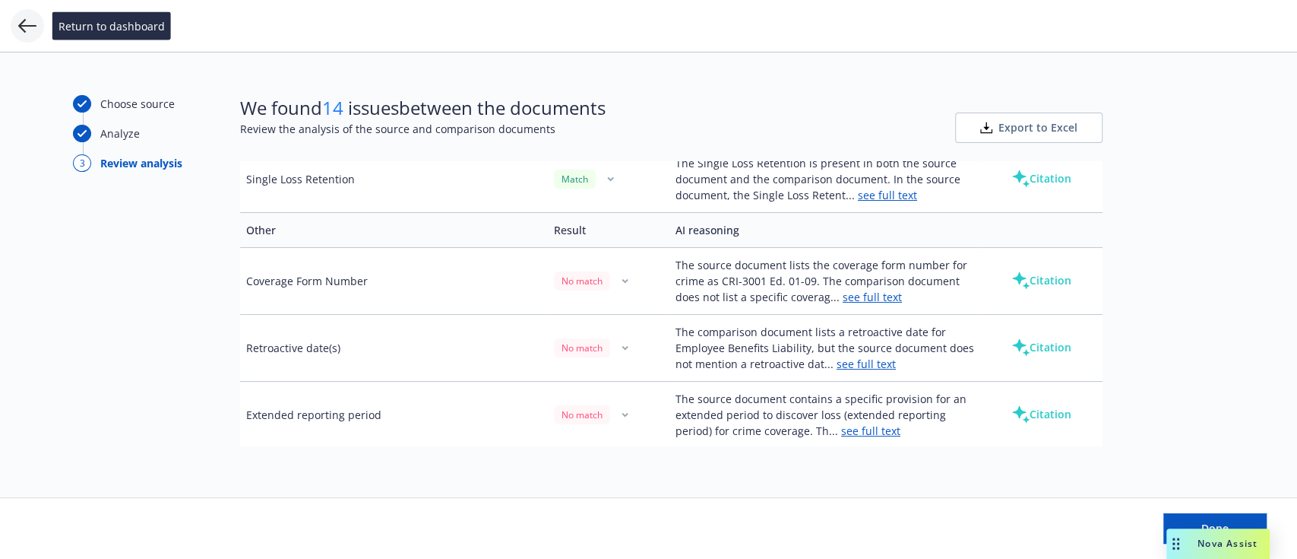
click at [23, 25] on icon at bounding box center [27, 26] width 18 height 14
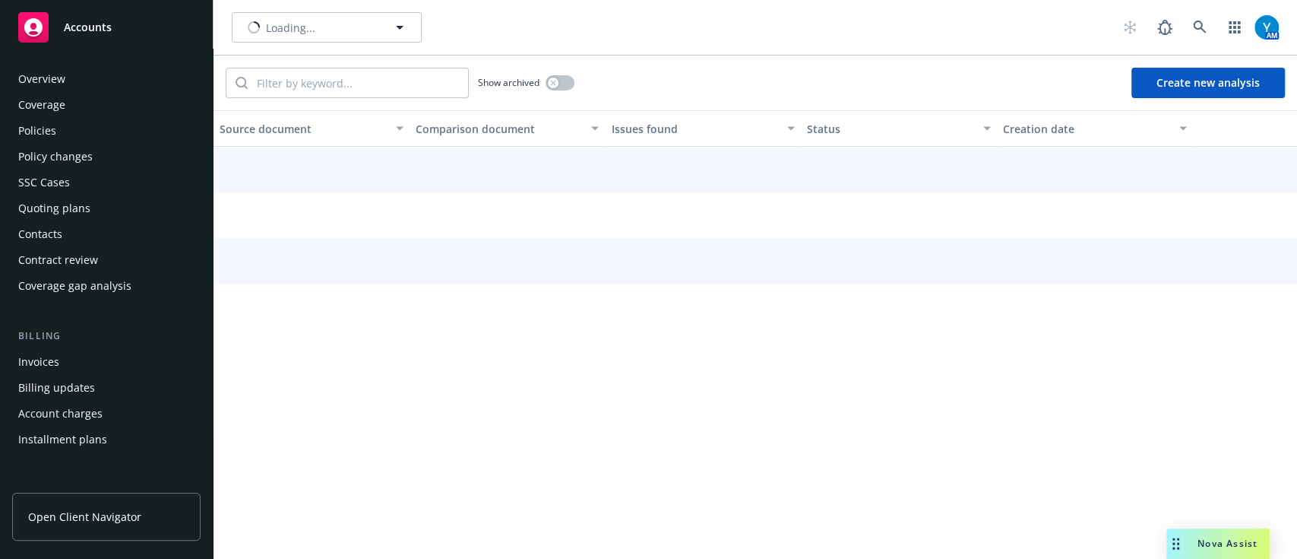
scroll to position [237, 0]
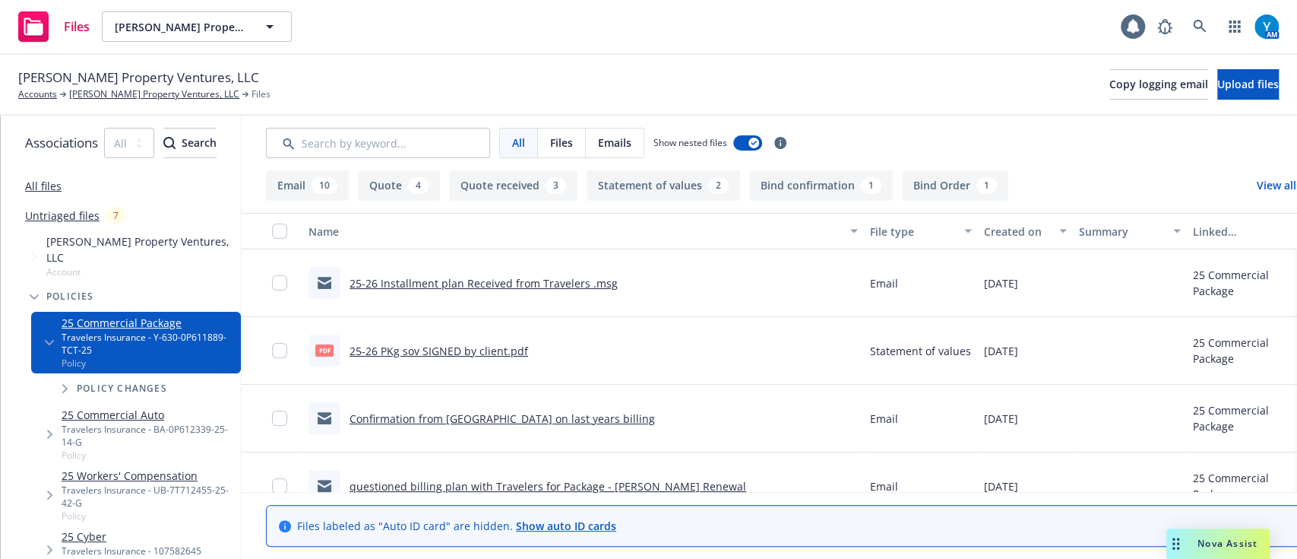
click at [898, 68] on div "[PERSON_NAME] Property Ventures, LLC Accounts [PERSON_NAME] Property Ventures, …" at bounding box center [648, 84] width 1261 height 33
click at [976, 81] on div "[PERSON_NAME] Property Ventures, LLC Accounts [PERSON_NAME] Property Ventures, …" at bounding box center [648, 84] width 1261 height 33
